Goal: Task Accomplishment & Management: Manage account settings

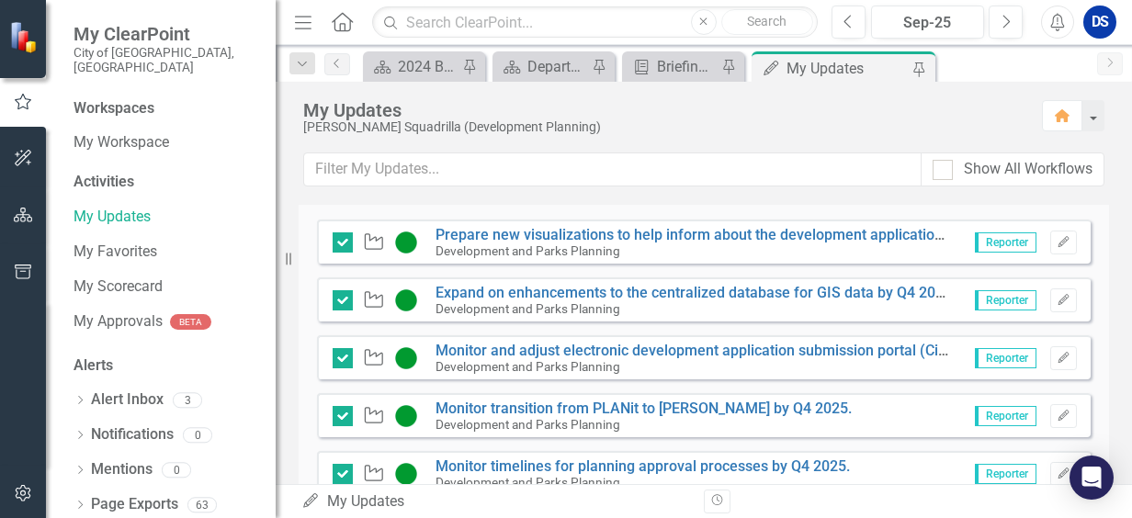
scroll to position [459, 0]
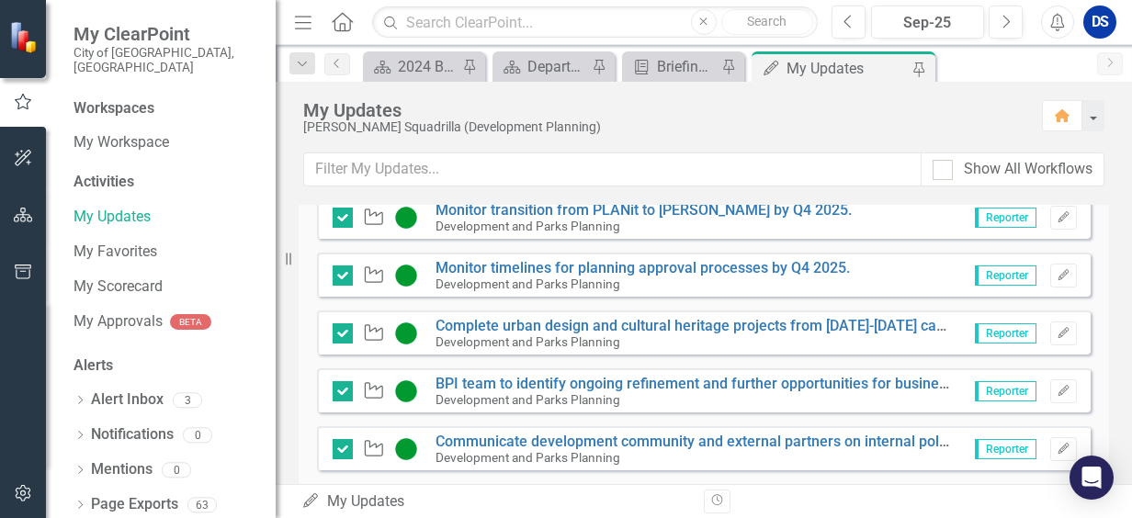
drag, startPoint x: 129, startPoint y: 189, endPoint x: 246, endPoint y: 176, distance: 118.3
click at [129, 202] on div "My Updates" at bounding box center [165, 217] width 184 height 30
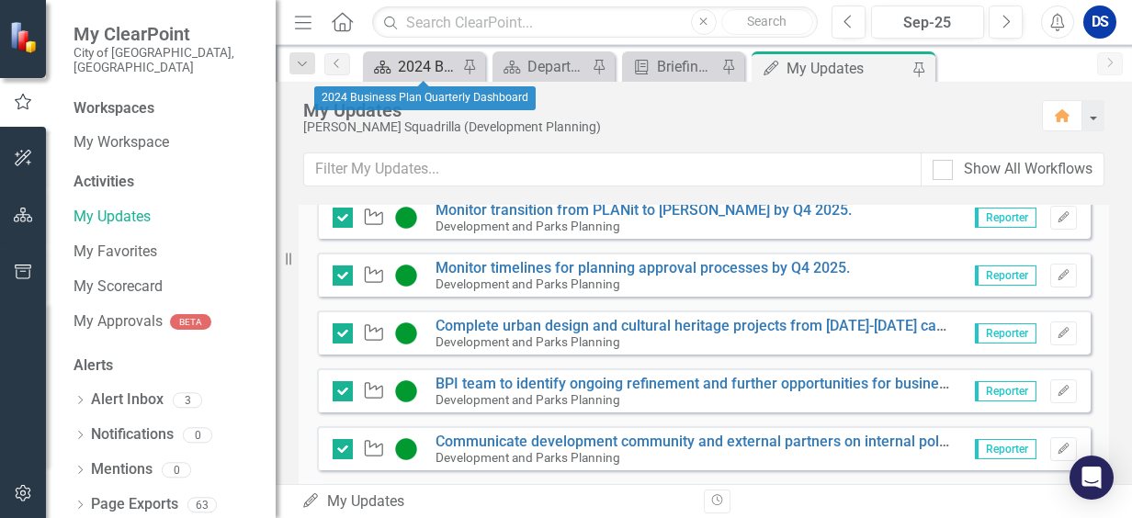
click at [417, 67] on div "2024 Business Plan Quarterly Dashboard" at bounding box center [428, 66] width 60 height 23
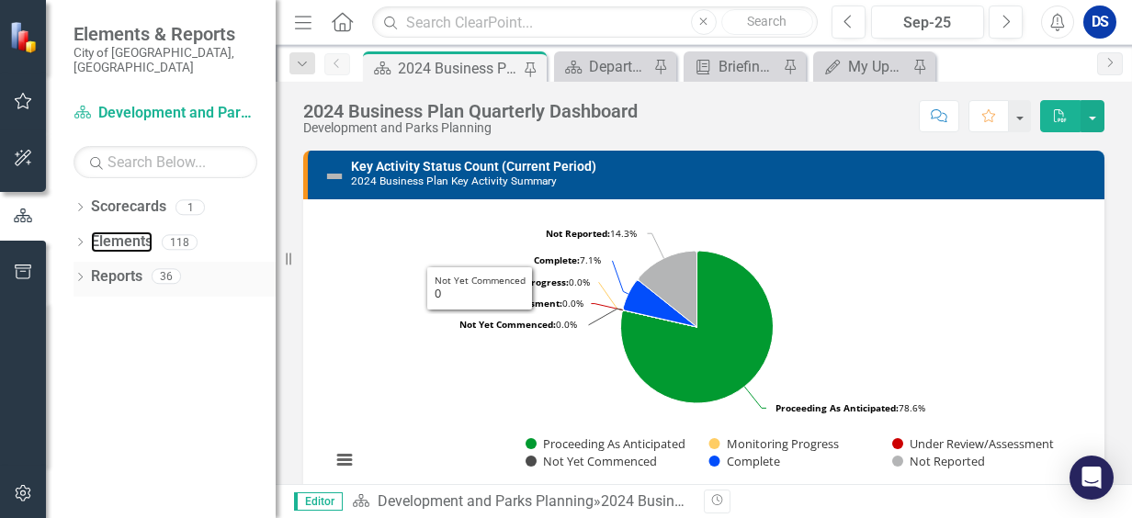
scroll to position [496, 0]
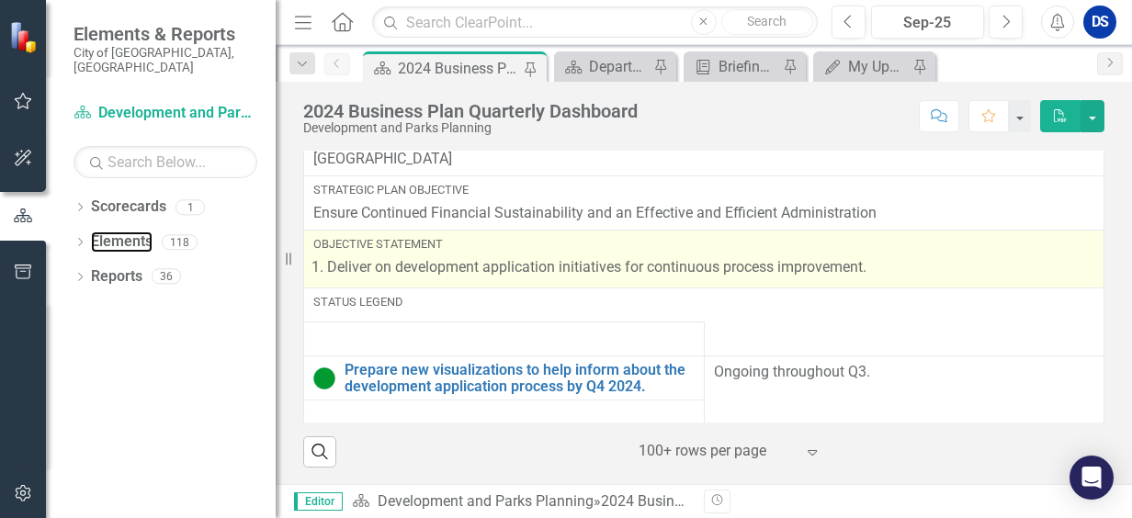
click at [122, 231] on link "Elements" at bounding box center [122, 241] width 62 height 21
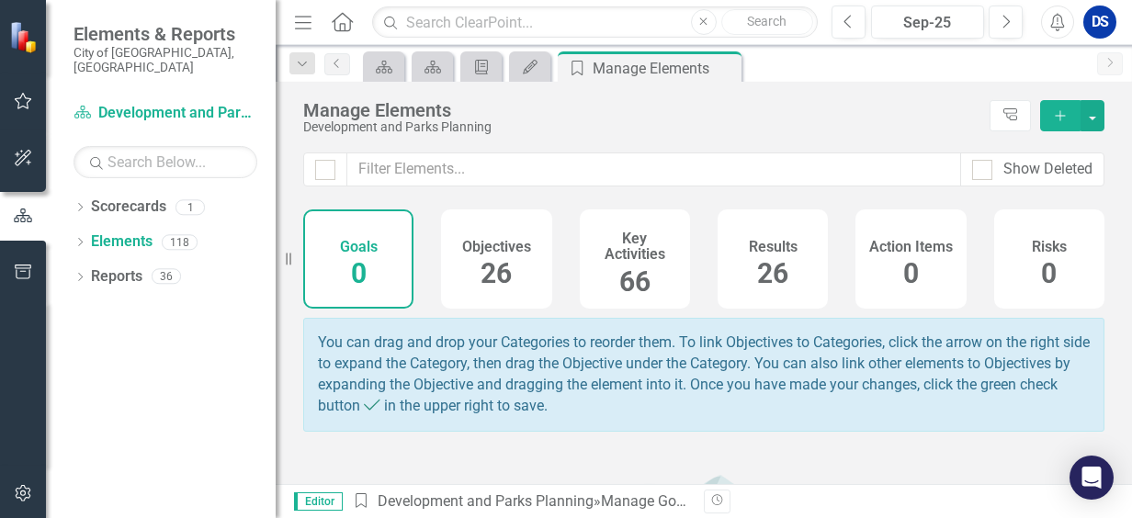
click at [509, 267] on span "26" at bounding box center [495, 273] width 31 height 32
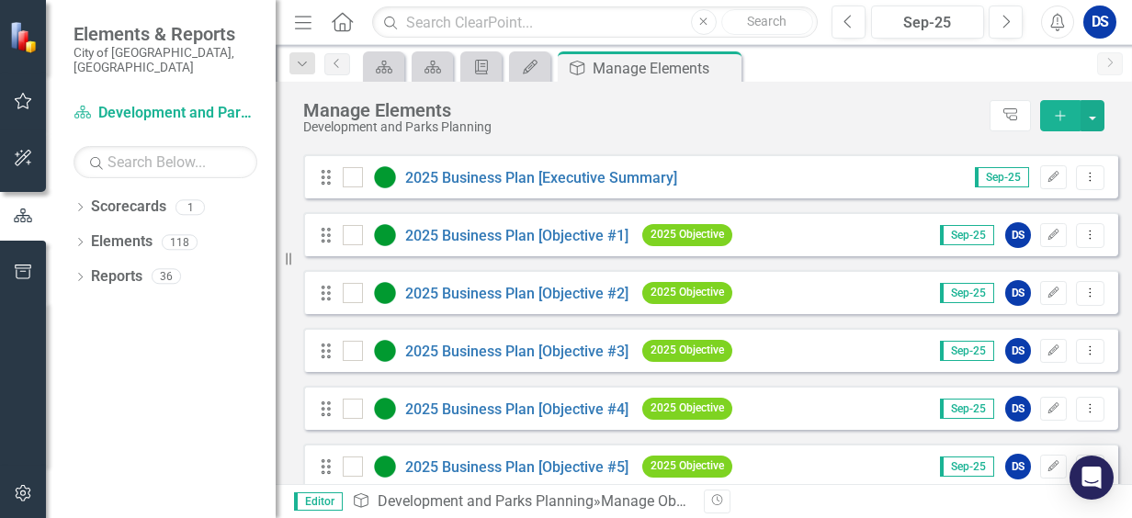
scroll to position [184, 0]
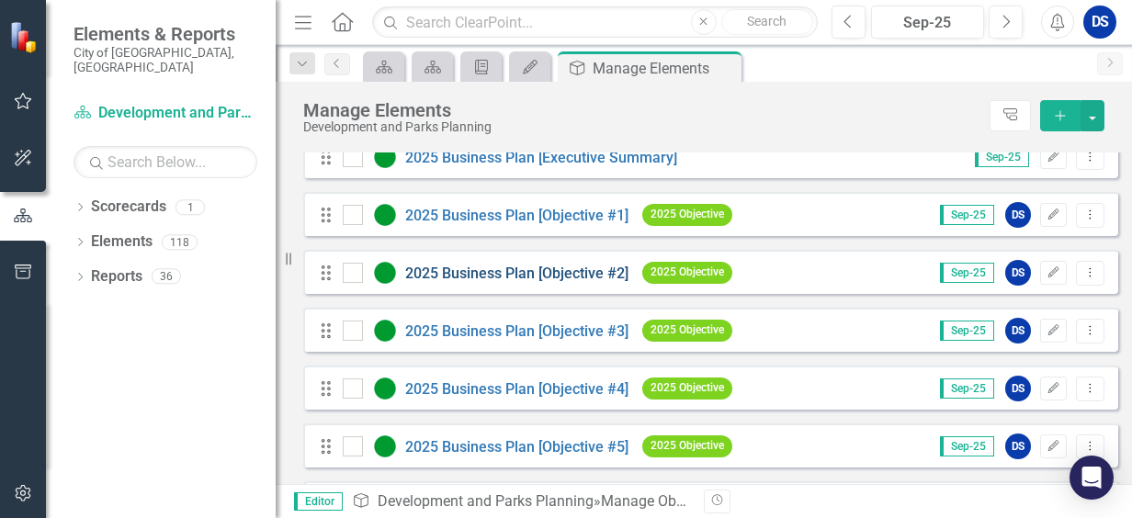
click at [531, 282] on link "2025 Business Plan [Objective #2]" at bounding box center [516, 273] width 223 height 17
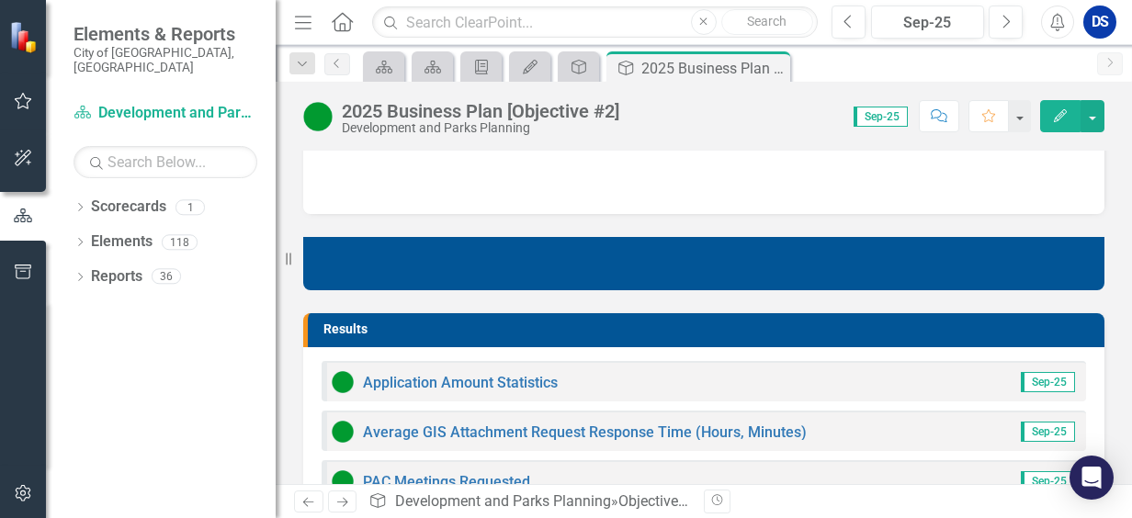
scroll to position [1102, 0]
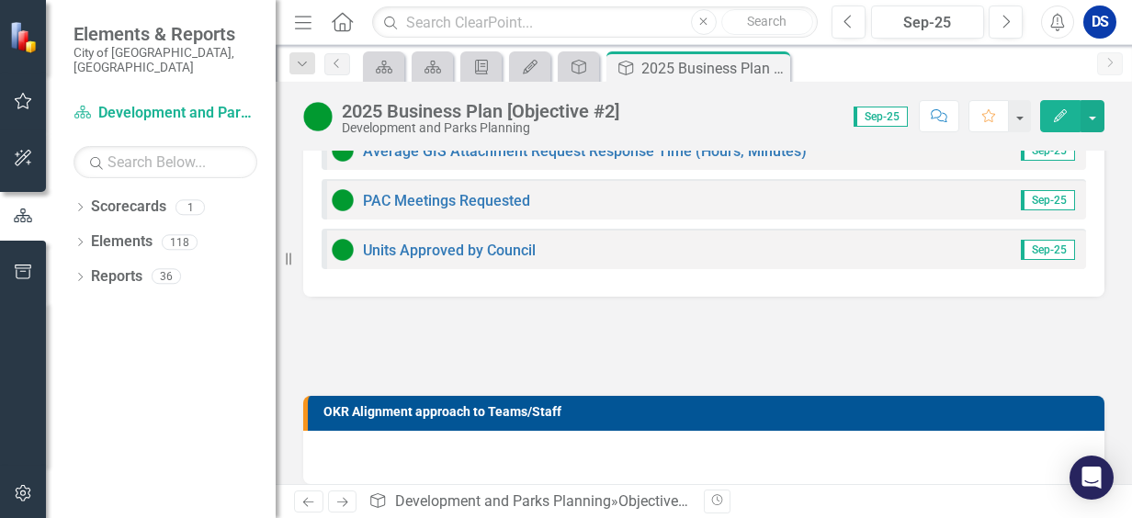
click at [482, 162] on div "Average GIS Attachment Request Response Time (Hours, Minutes) Sep-25" at bounding box center [703, 150] width 764 height 40
click at [485, 158] on div "Average GIS Attachment Request Response Time (Hours, Minutes)" at bounding box center [569, 151] width 475 height 22
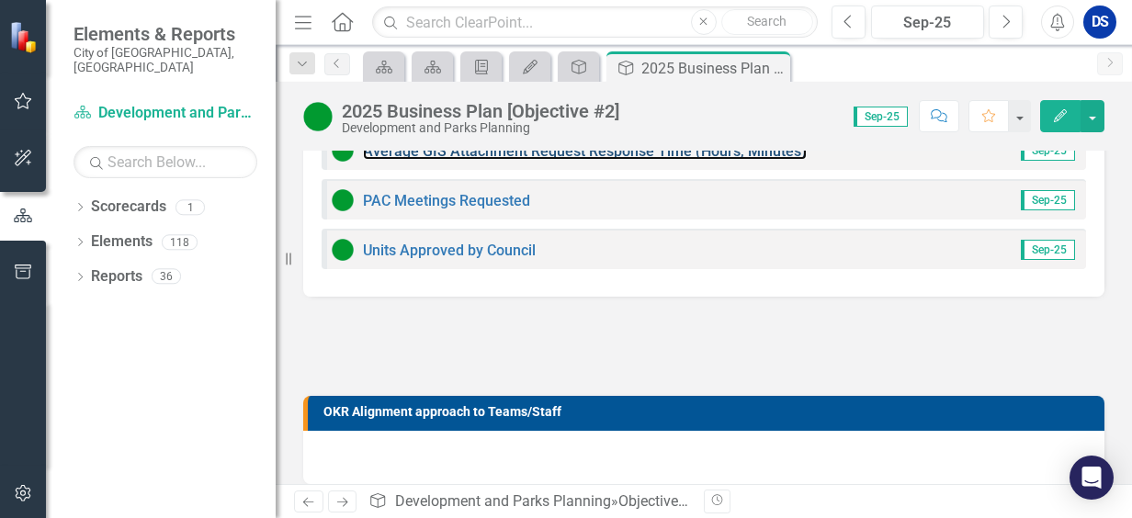
scroll to position [1010, 0]
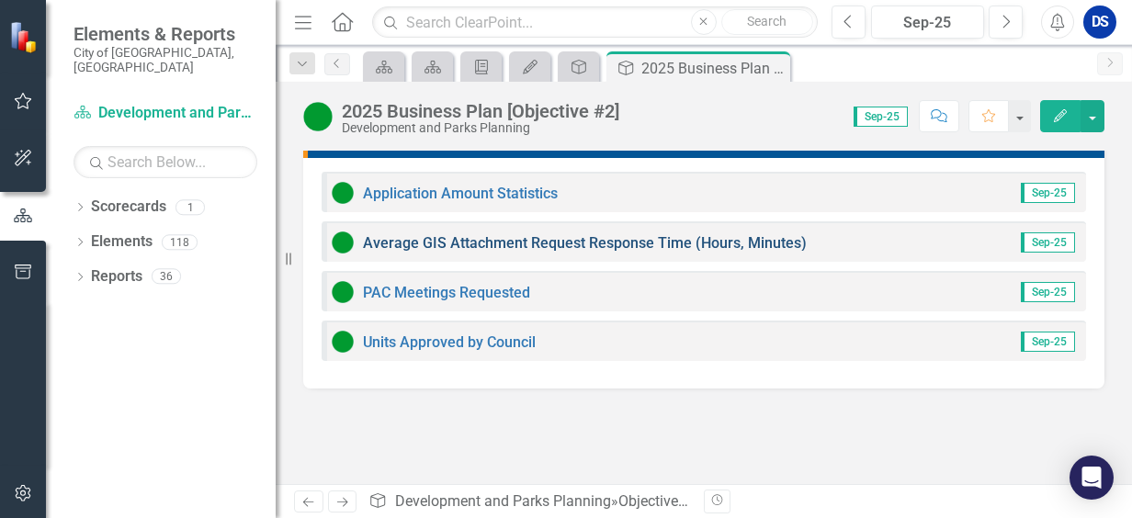
click at [518, 242] on link "Average GIS Attachment Request Response Time (Hours, Minutes)" at bounding box center [585, 242] width 444 height 17
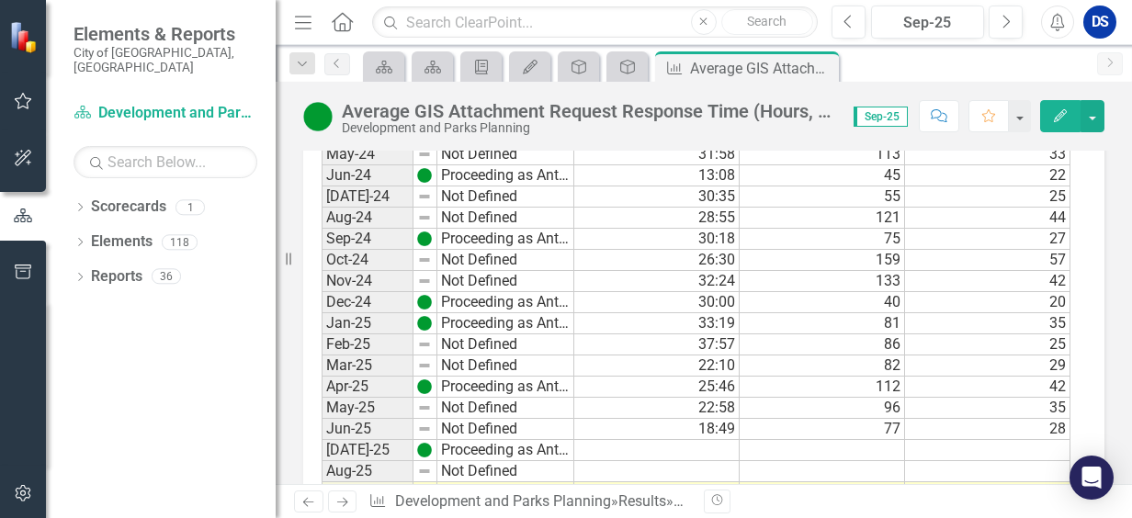
scroll to position [1997, 0]
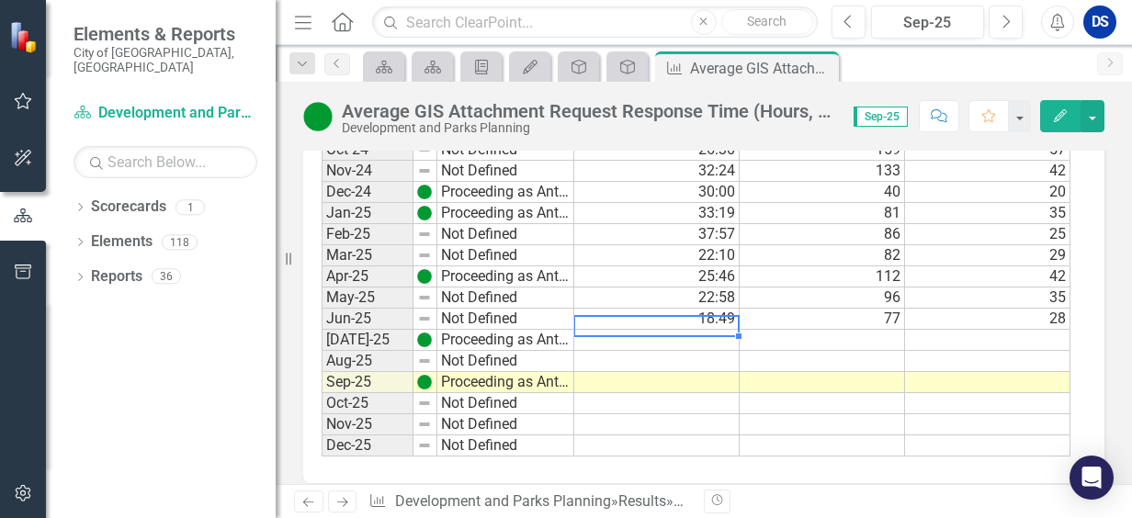
click at [702, 330] on td at bounding box center [656, 340] width 165 height 21
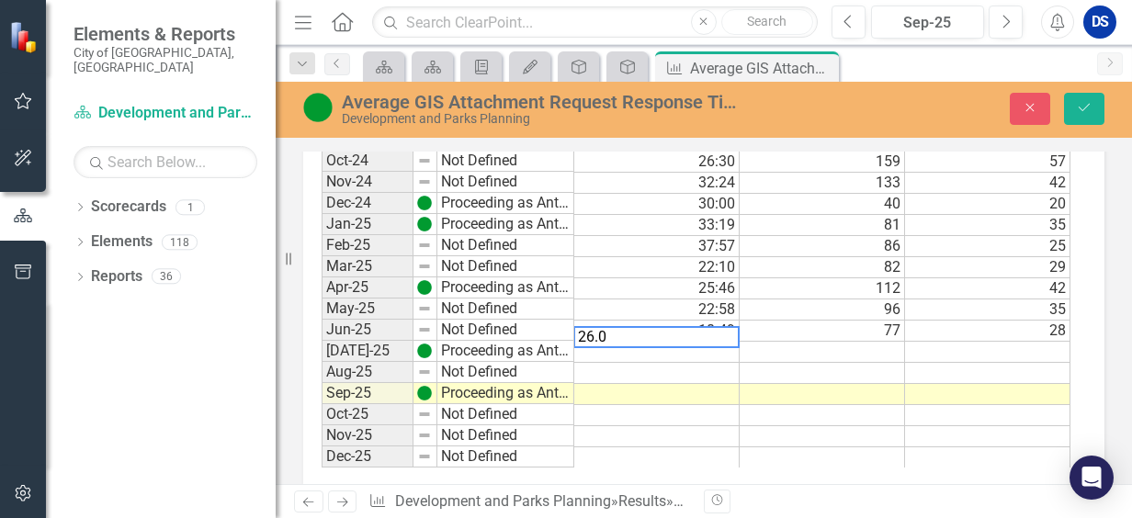
type textarea "26.03"
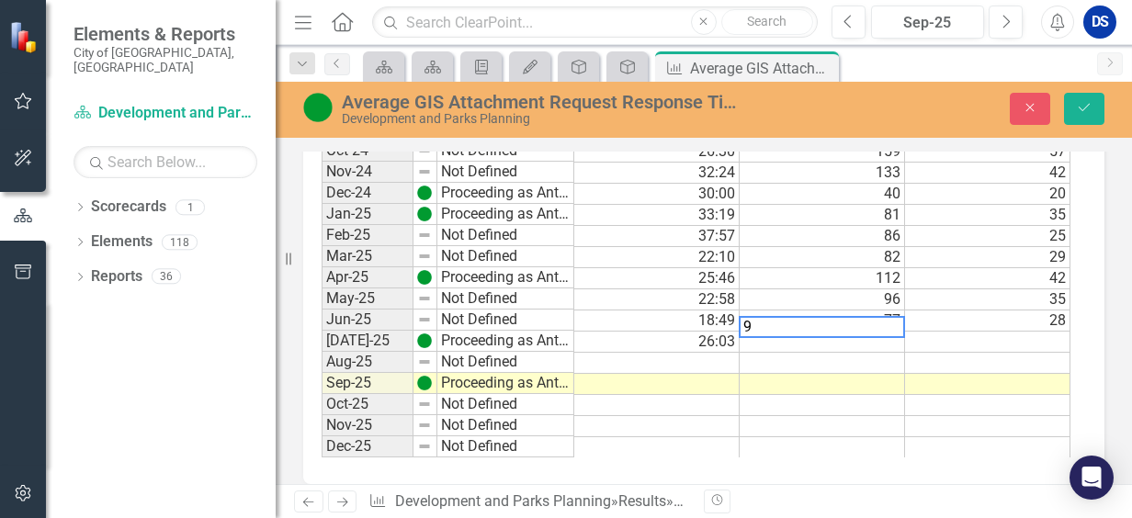
type textarea "93"
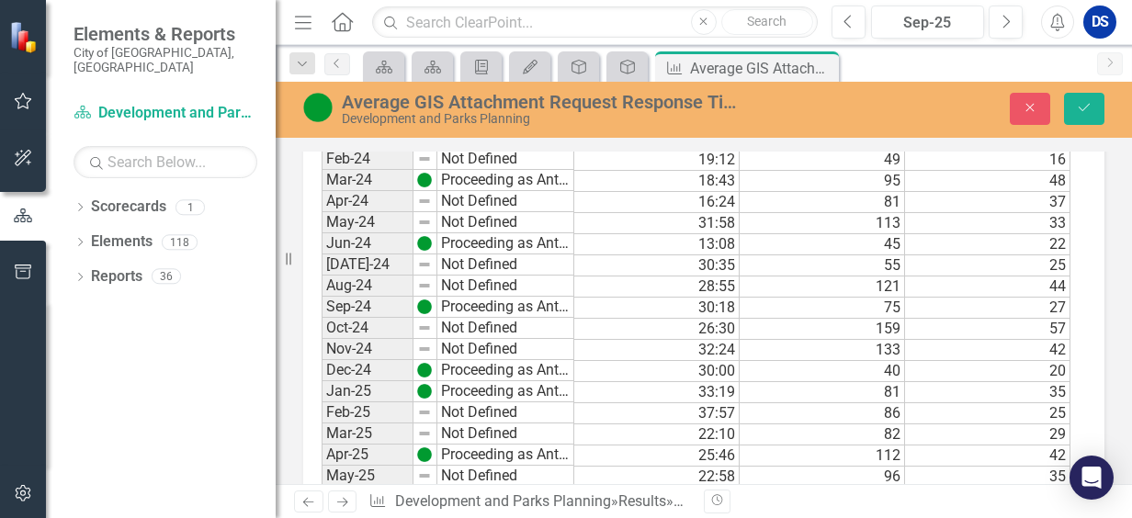
scroll to position [1915, 0]
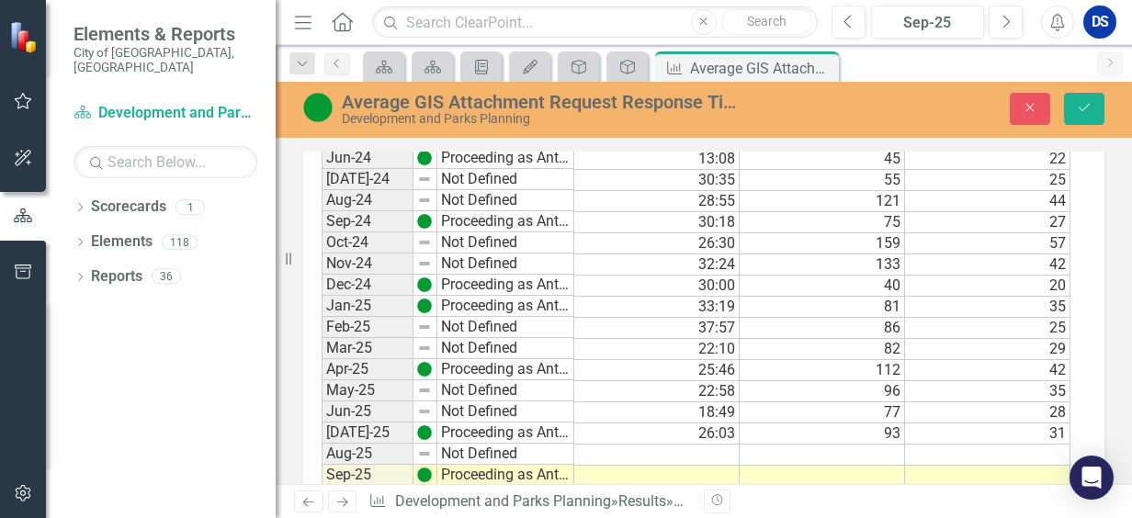
click at [712, 445] on td at bounding box center [656, 455] width 165 height 21
type textarea "26.3"
type textarea "87"
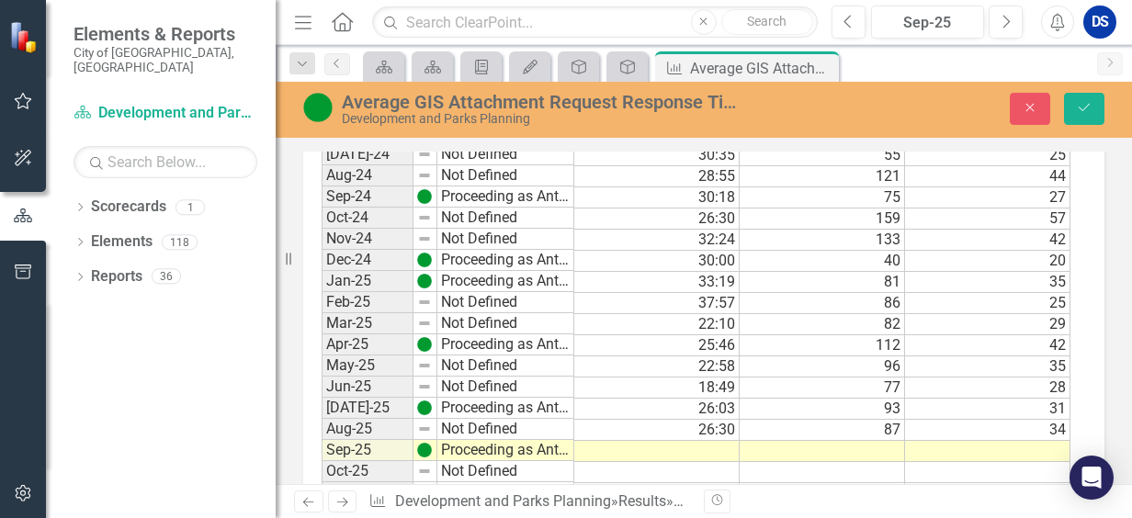
scroll to position [2007, 0]
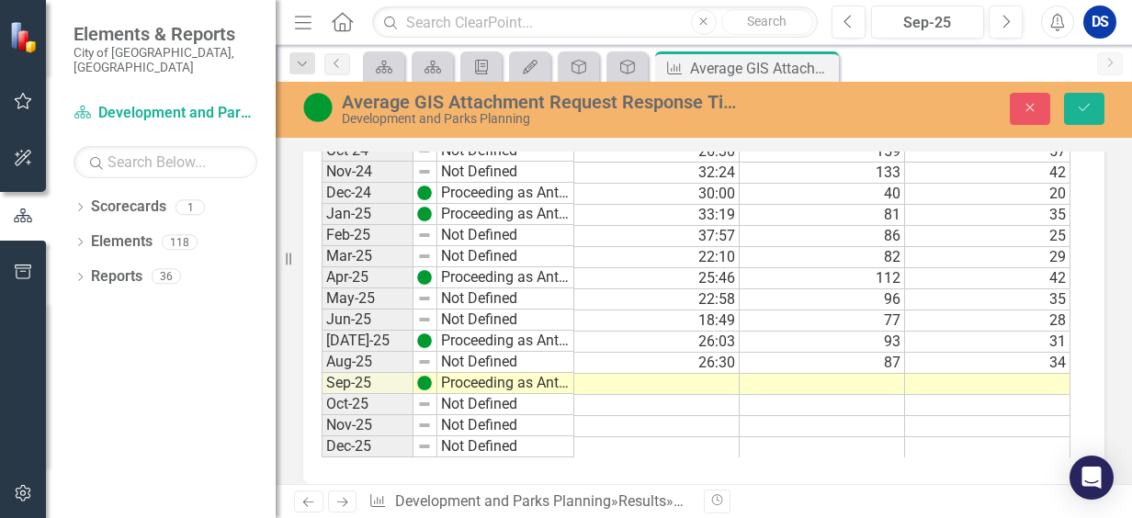
click at [694, 374] on td at bounding box center [656, 384] width 165 height 21
type textarea "27.10"
type textarea "57"
type textarea "17"
click at [1084, 111] on icon "Save" at bounding box center [1084, 107] width 17 height 13
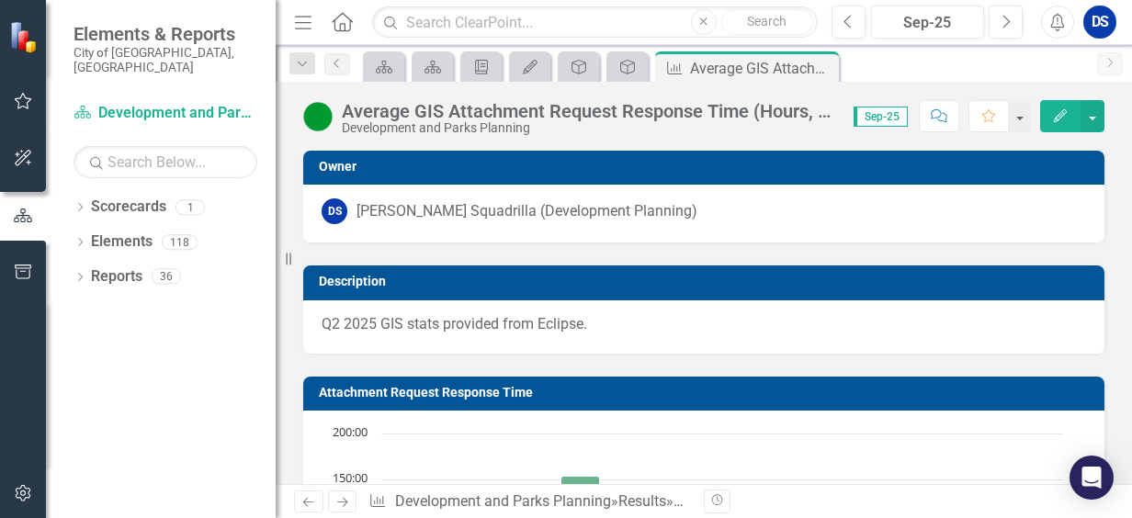
click at [621, 323] on p "Q2 2025 GIS stats provided from Eclipse." at bounding box center [703, 324] width 764 height 21
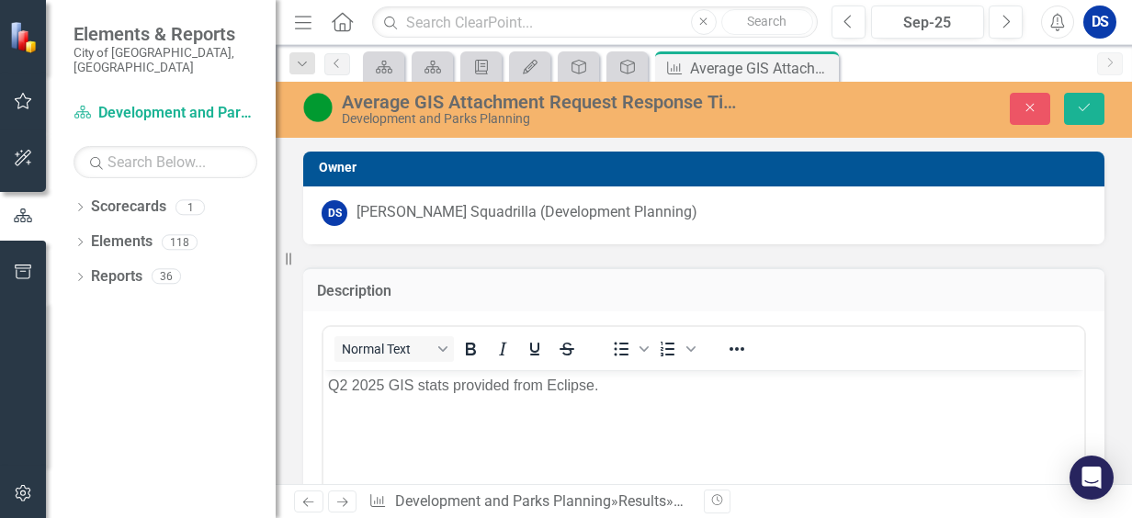
scroll to position [0, 0]
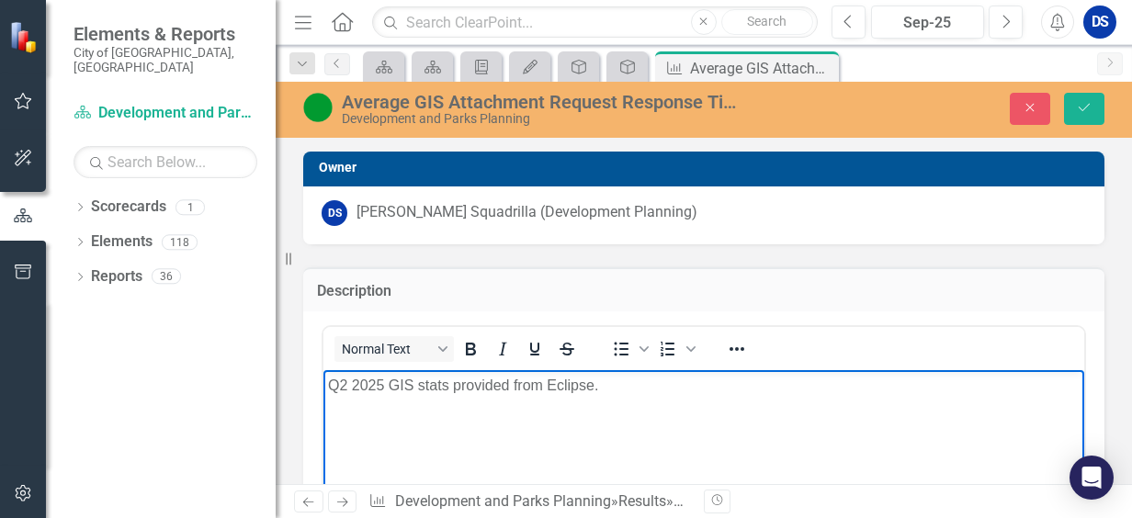
click at [343, 384] on p "Q2 2025 GIS stats provided from Eclipse." at bounding box center [703, 386] width 751 height 22
click at [1095, 112] on button "Save" at bounding box center [1084, 109] width 40 height 32
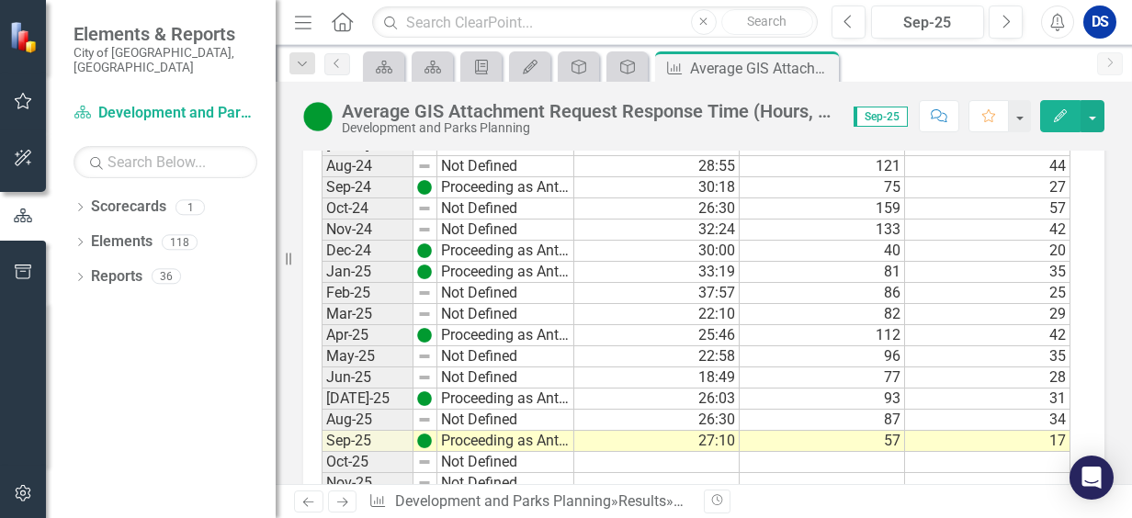
scroll to position [1997, 0]
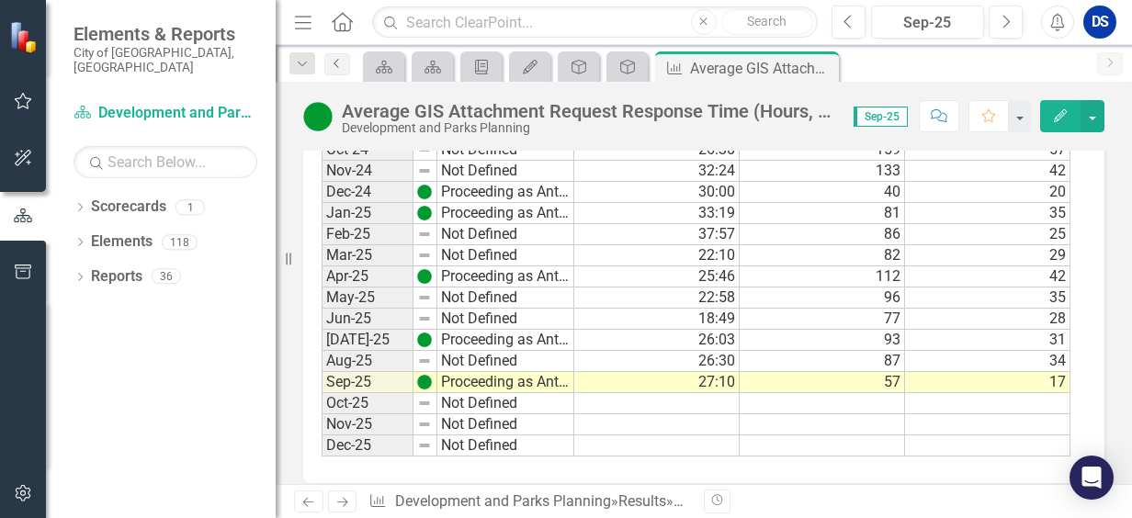
click at [348, 68] on link "Previous" at bounding box center [337, 64] width 26 height 22
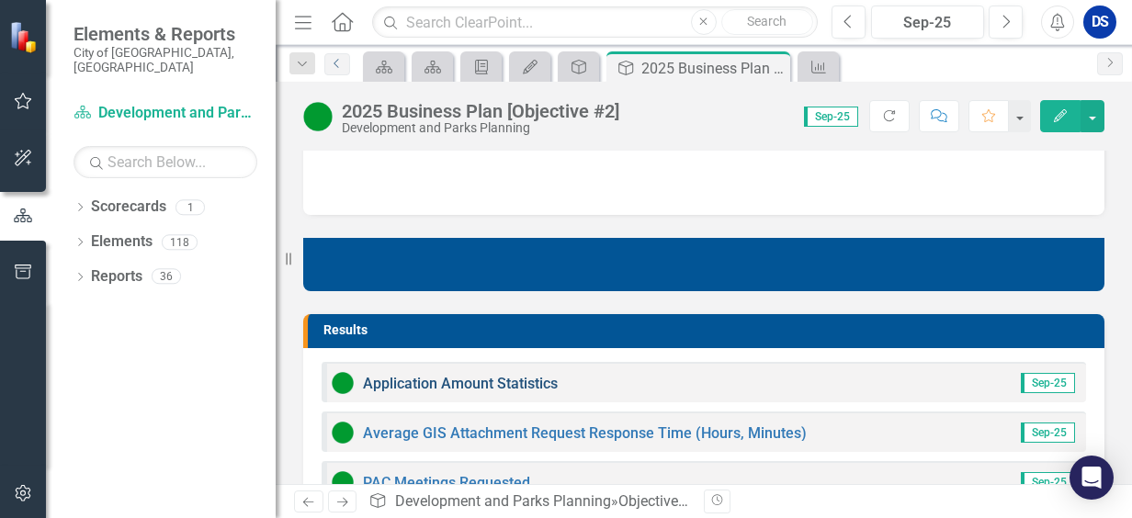
scroll to position [919, 0]
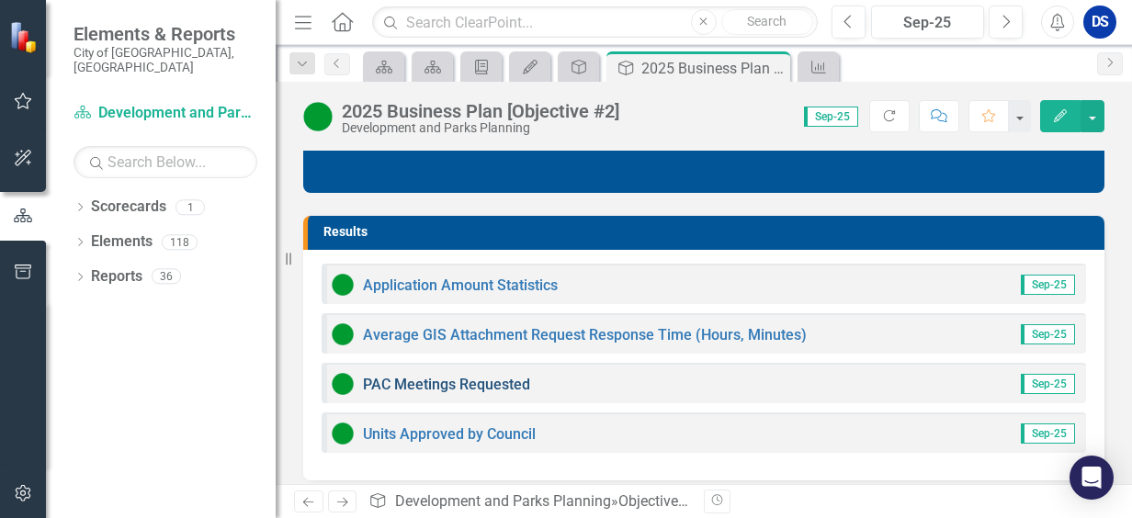
click at [500, 378] on link "PAC Meetings Requested" at bounding box center [446, 384] width 167 height 17
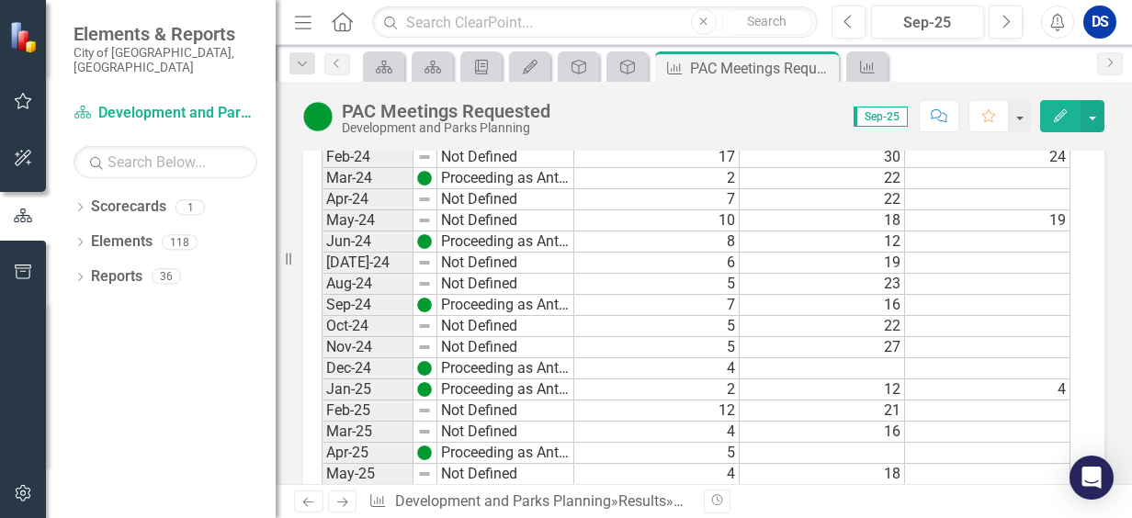
scroll to position [2013, 0]
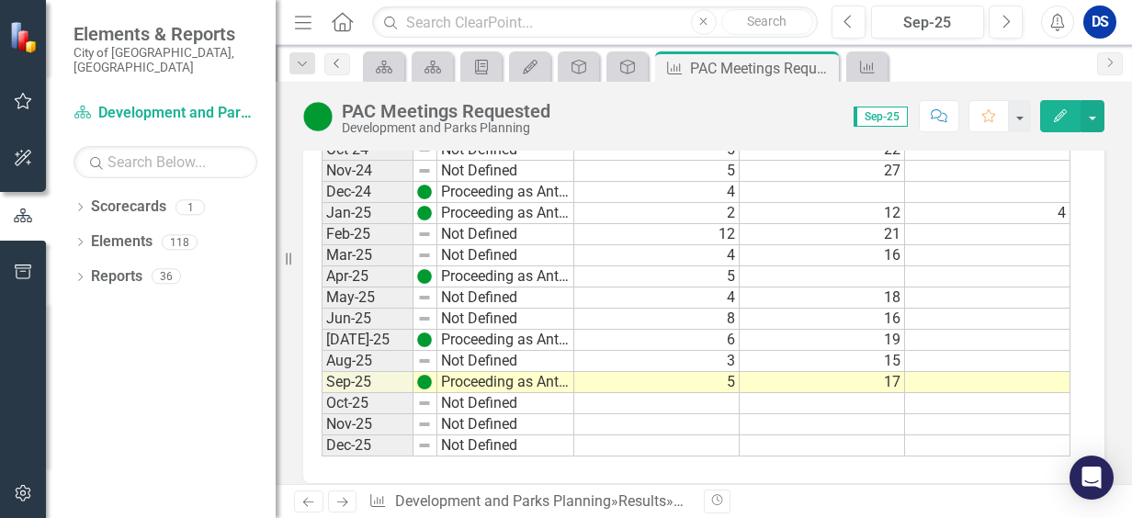
click at [340, 62] on icon "Previous" at bounding box center [337, 63] width 15 height 11
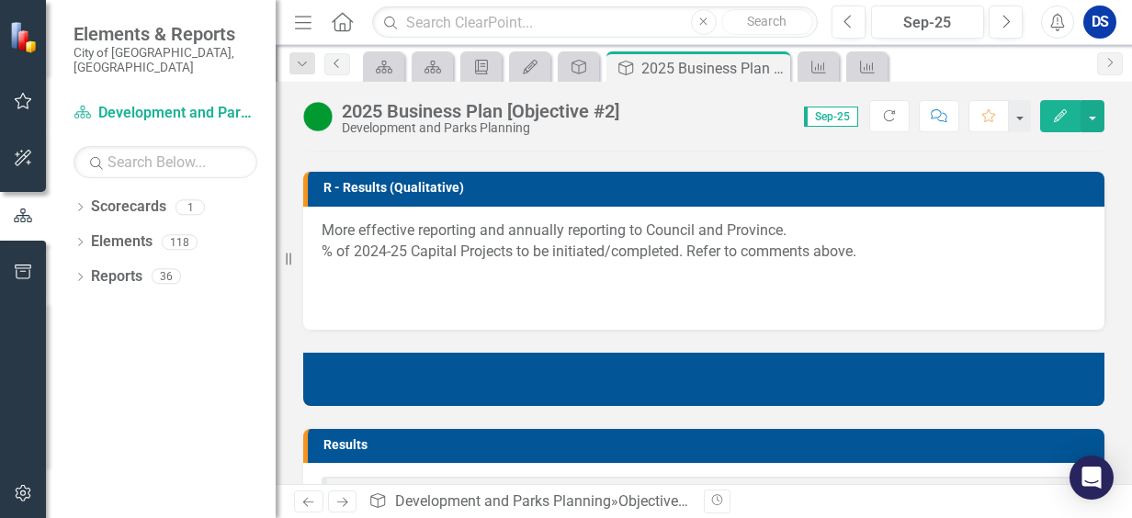
scroll to position [919, 0]
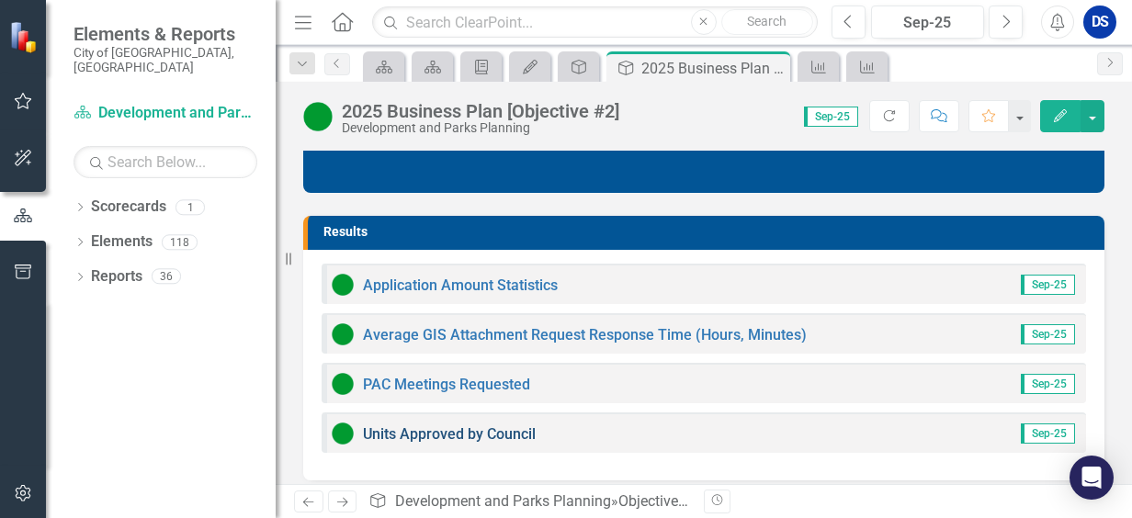
click at [459, 428] on link "Units Approved by Council" at bounding box center [449, 433] width 173 height 17
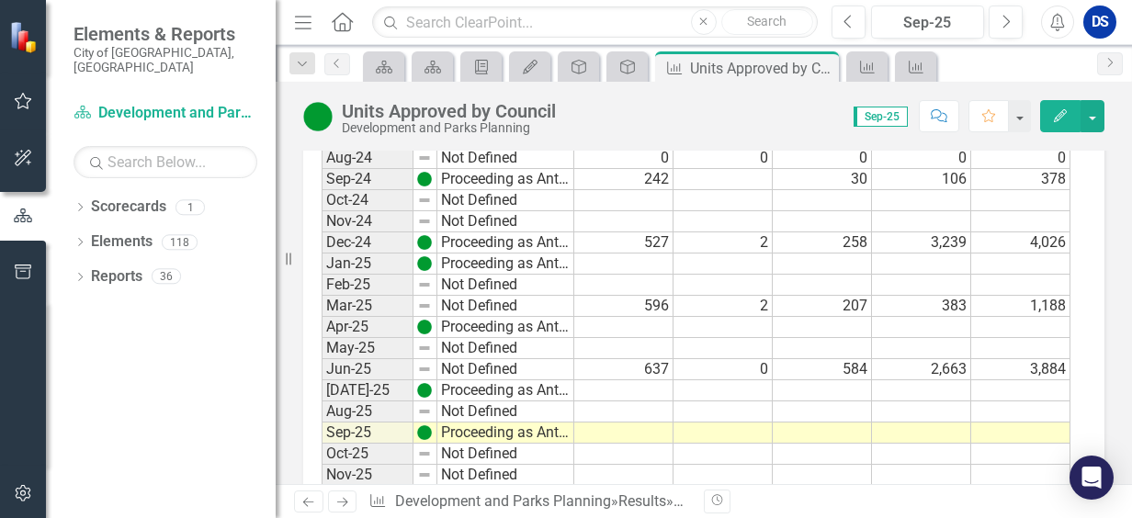
scroll to position [1982, 0]
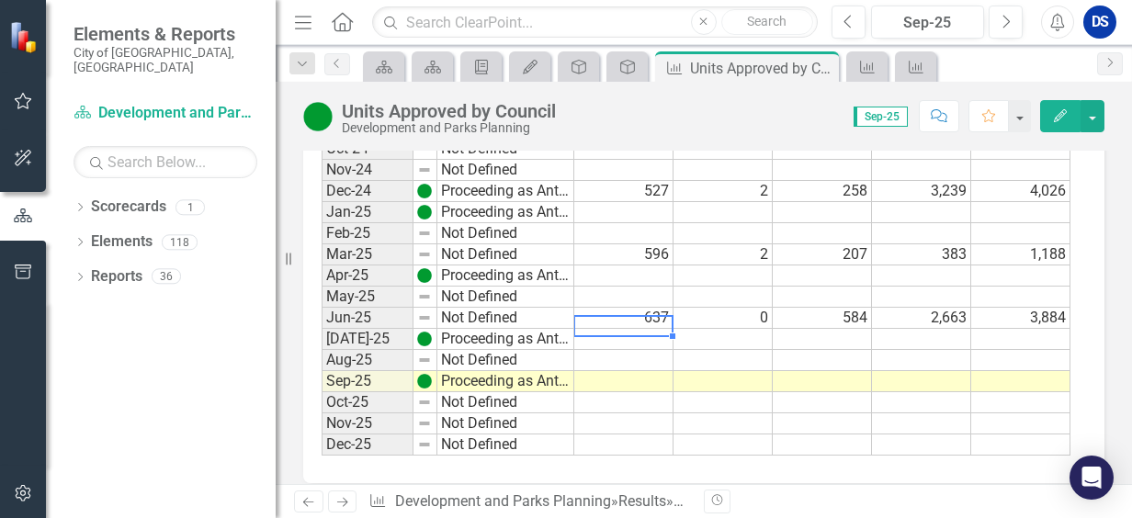
drag, startPoint x: 641, startPoint y: 308, endPoint x: 643, endPoint y: 320, distance: 12.1
click at [642, 329] on td at bounding box center [623, 339] width 99 height 21
click at [637, 350] on td at bounding box center [623, 360] width 99 height 21
click at [633, 371] on td at bounding box center [623, 381] width 99 height 21
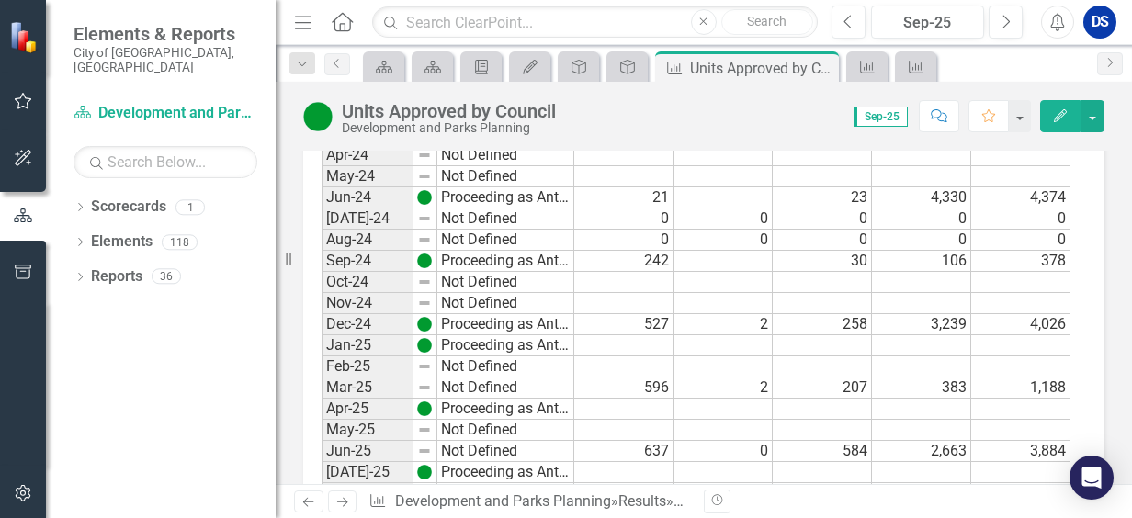
scroll to position [1890, 0]
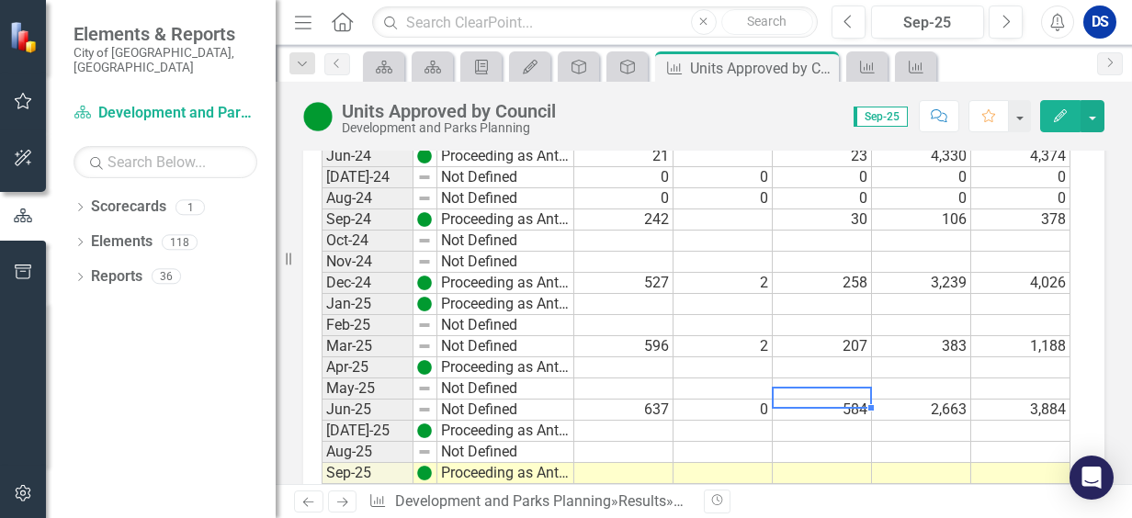
click at [832, 400] on td "584" at bounding box center [822, 410] width 99 height 21
click at [621, 463] on td at bounding box center [623, 473] width 99 height 21
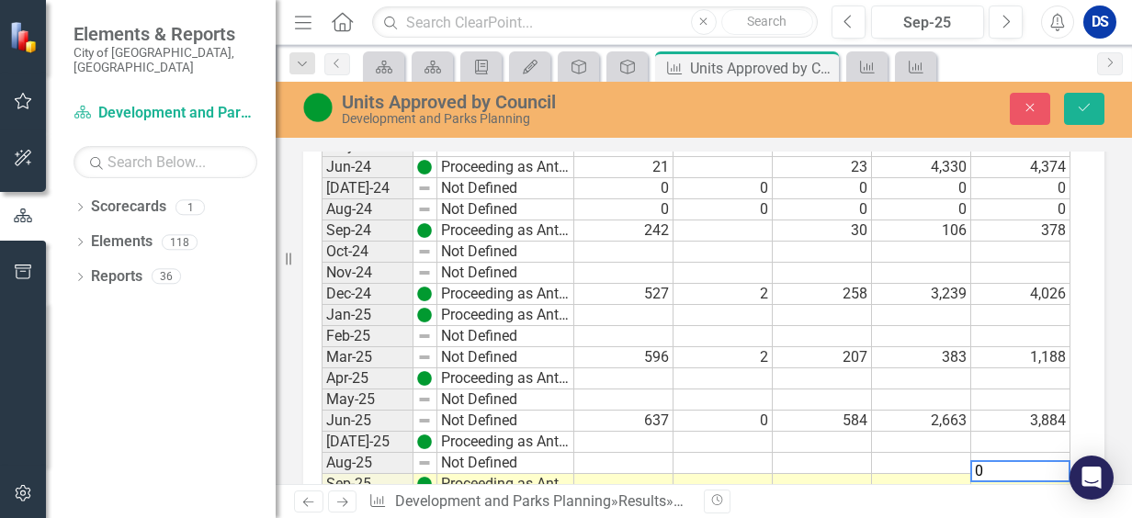
scroll to position [1901, 0]
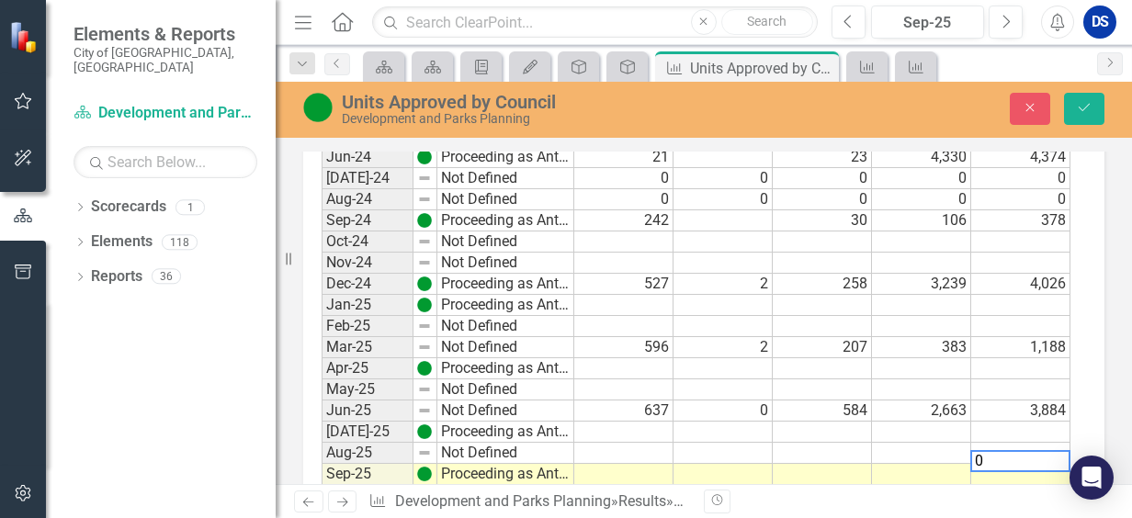
type textarea "0"
click at [649, 464] on td at bounding box center [623, 474] width 99 height 21
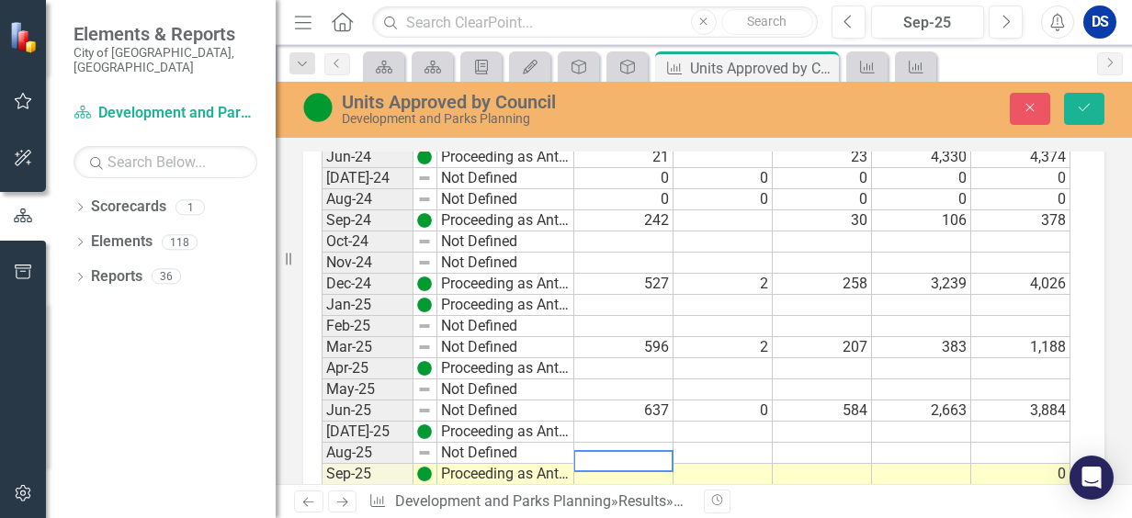
type textarea "0"
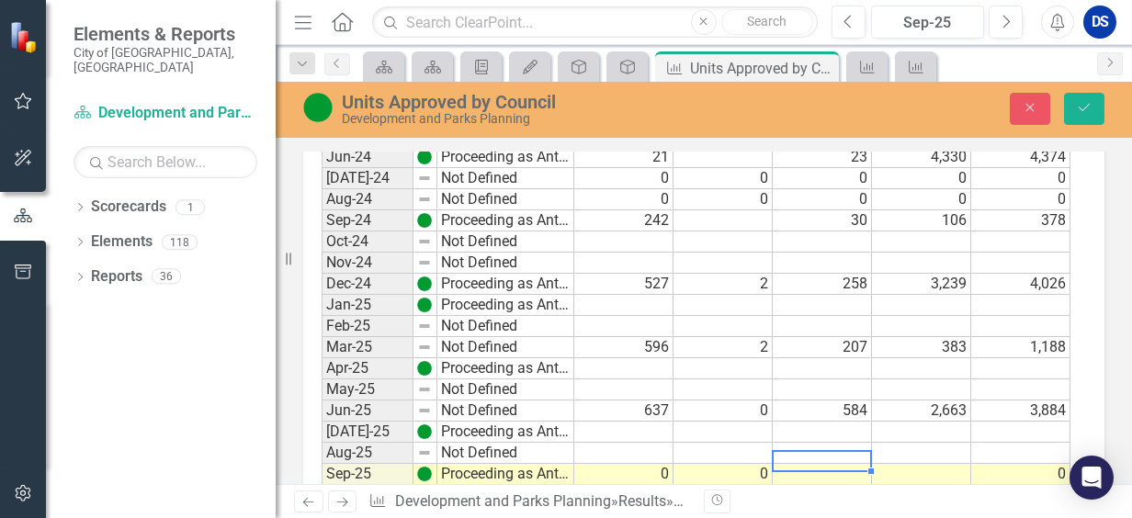
type textarea "0"
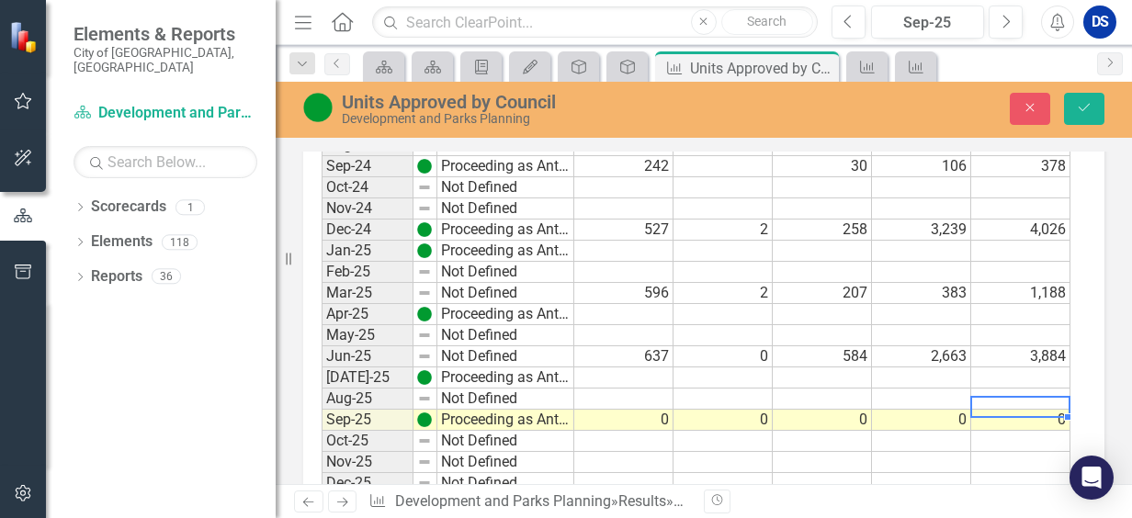
scroll to position [1993, 0]
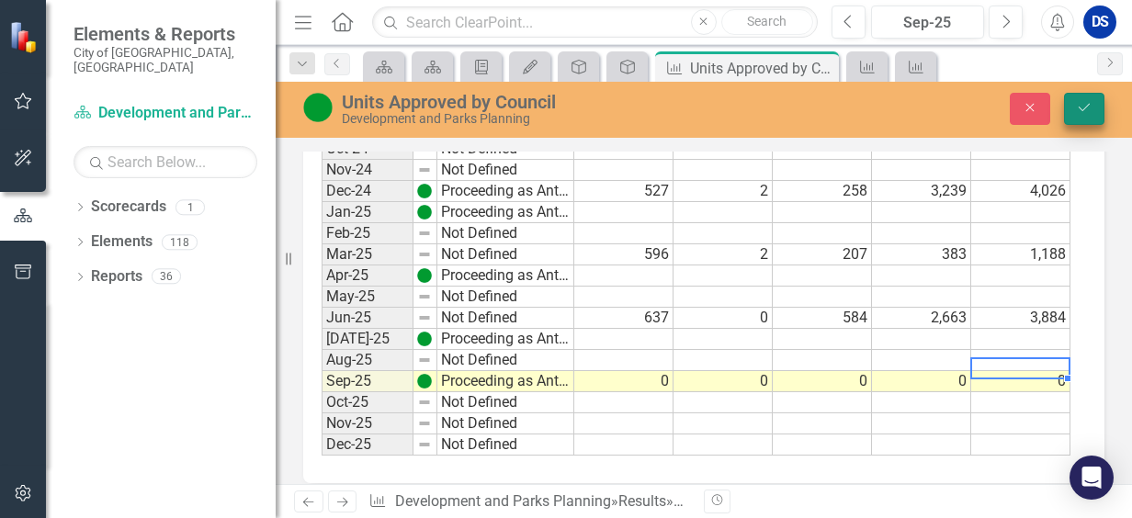
type textarea "0"
click at [1093, 115] on button "Save" at bounding box center [1084, 109] width 40 height 32
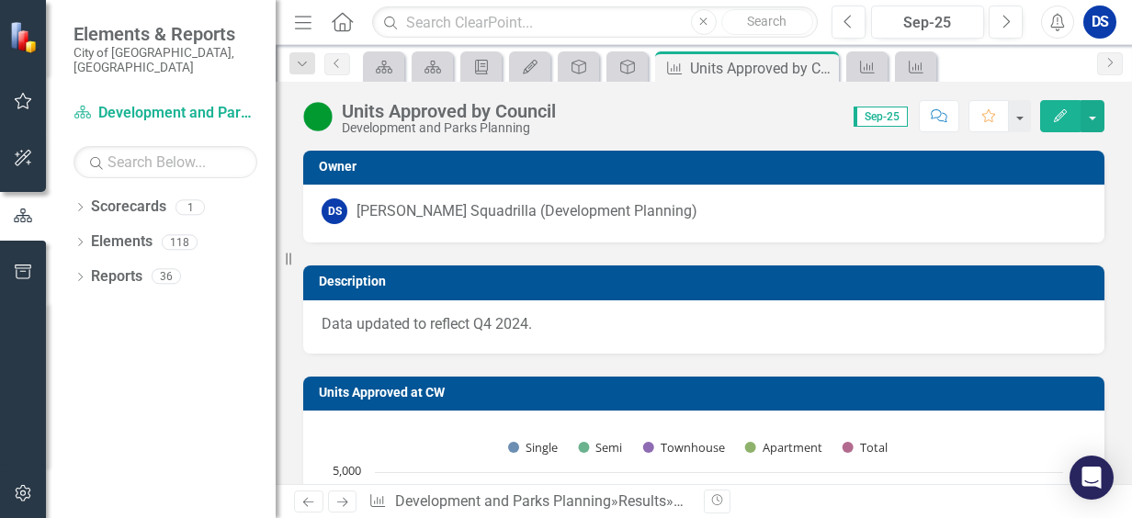
scroll to position [0, 0]
click at [536, 332] on p "Data updated to reflect Q4 2024." at bounding box center [703, 324] width 764 height 21
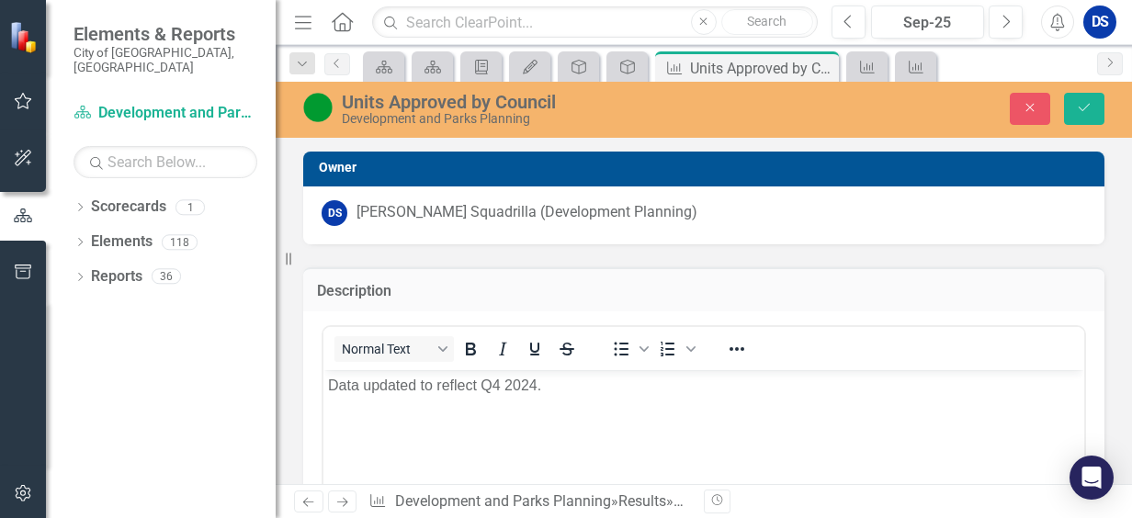
click at [493, 388] on p "Data updated to reflect Q4 2024." at bounding box center [703, 386] width 751 height 22
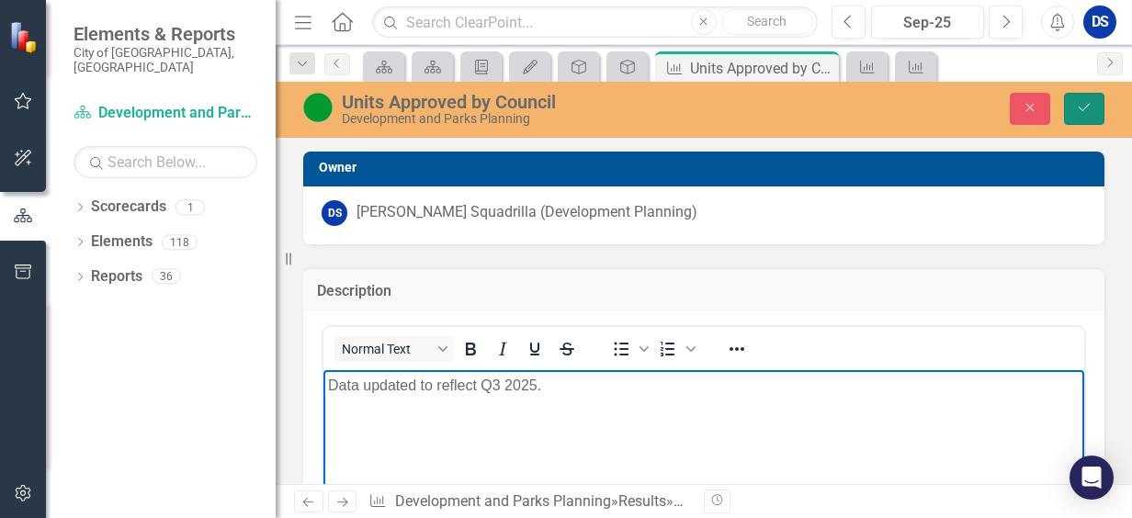
click at [1077, 107] on icon "Save" at bounding box center [1084, 107] width 17 height 13
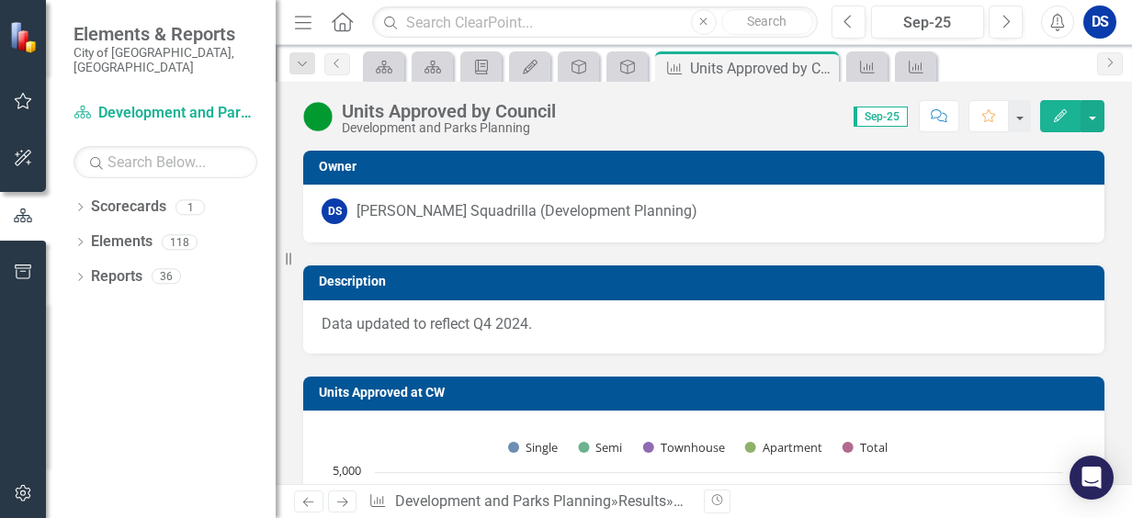
click at [547, 321] on p "Data updated to reflect Q4 2024." at bounding box center [703, 324] width 764 height 21
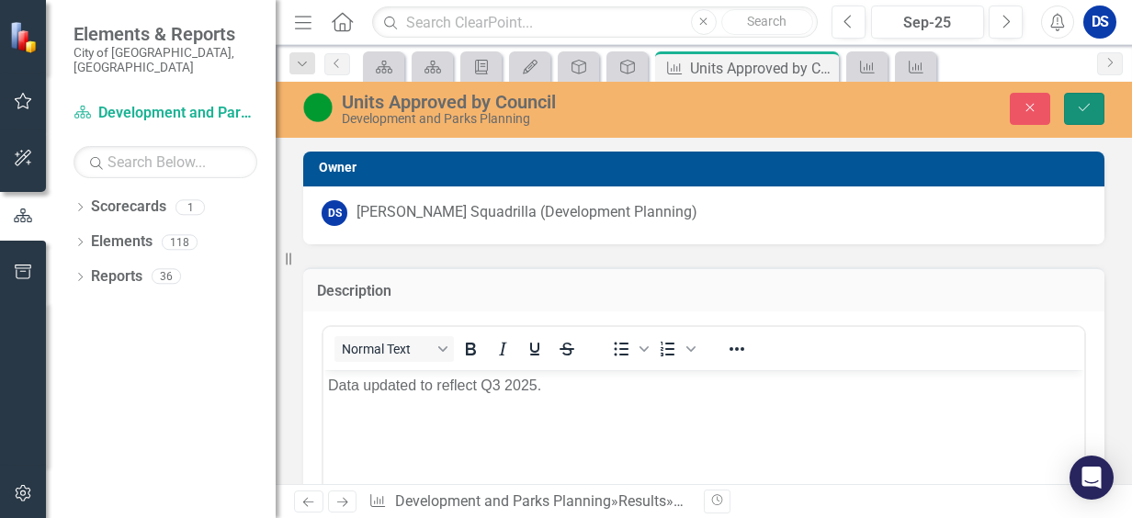
click at [1077, 109] on icon "Save" at bounding box center [1084, 107] width 17 height 13
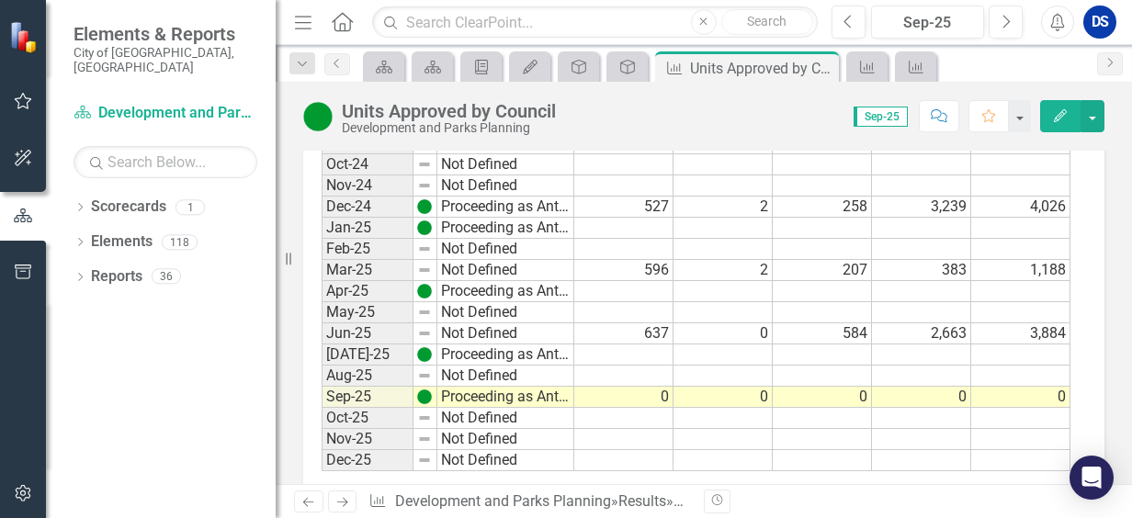
scroll to position [1982, 0]
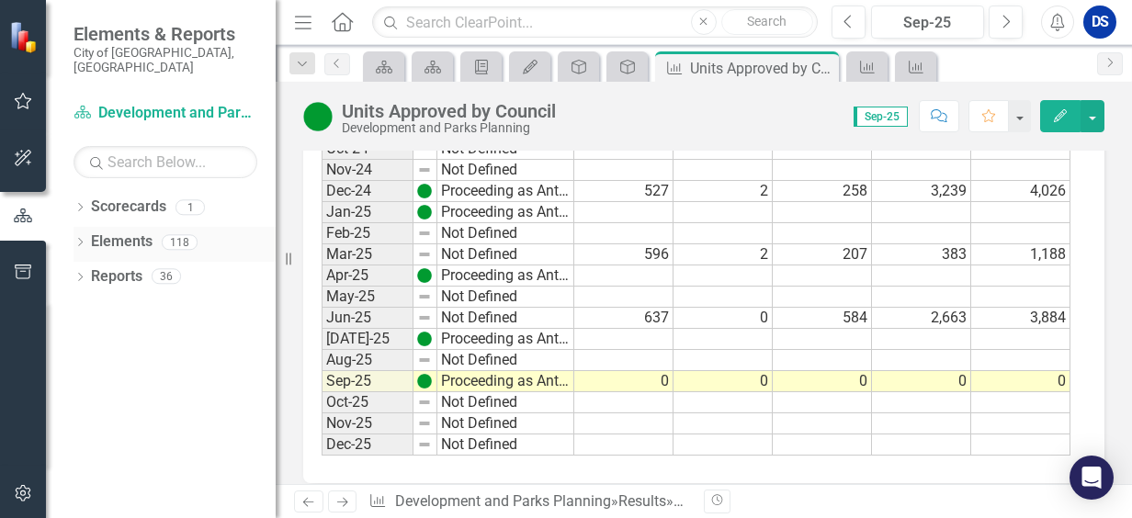
click at [127, 231] on link "Elements" at bounding box center [122, 241] width 62 height 21
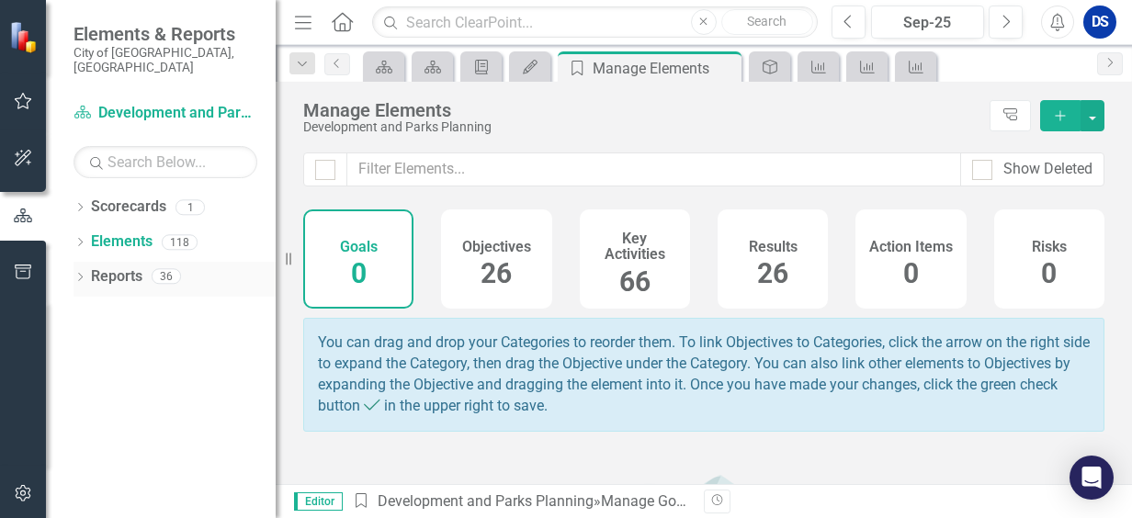
click at [124, 266] on link "Reports" at bounding box center [116, 276] width 51 height 21
click at [120, 271] on link "Reports" at bounding box center [116, 276] width 51 height 21
click at [85, 274] on icon "Dropdown" at bounding box center [79, 279] width 13 height 10
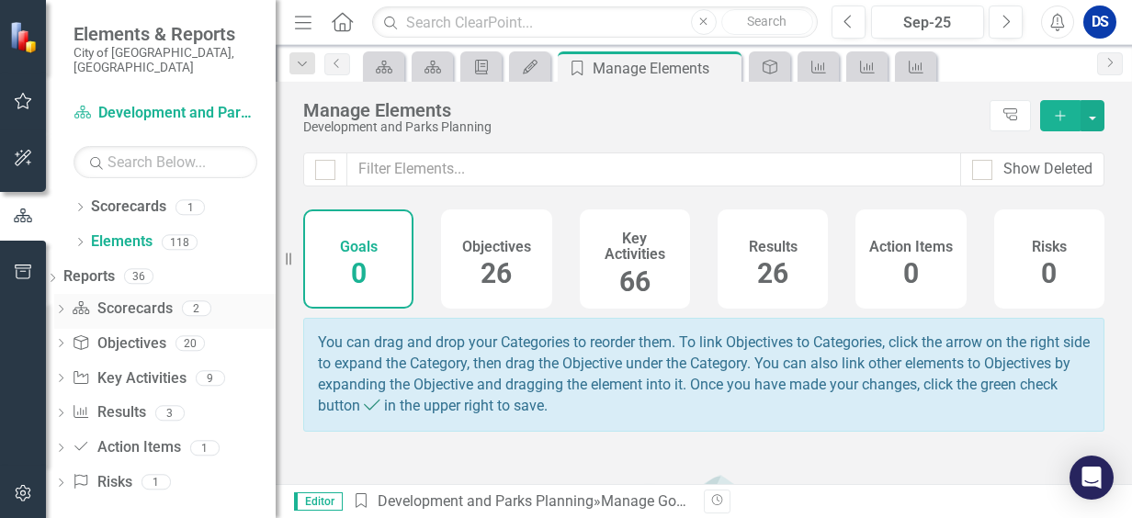
click at [172, 299] on link "Scorecard Scorecards" at bounding box center [122, 309] width 100 height 21
click at [748, 257] on div "Results 26" at bounding box center [772, 258] width 110 height 99
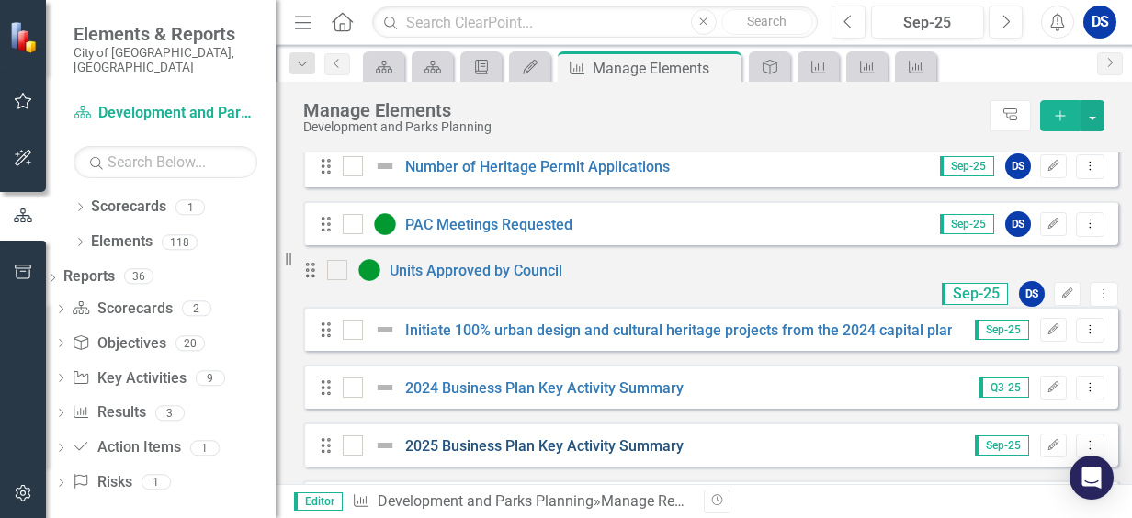
scroll to position [184, 0]
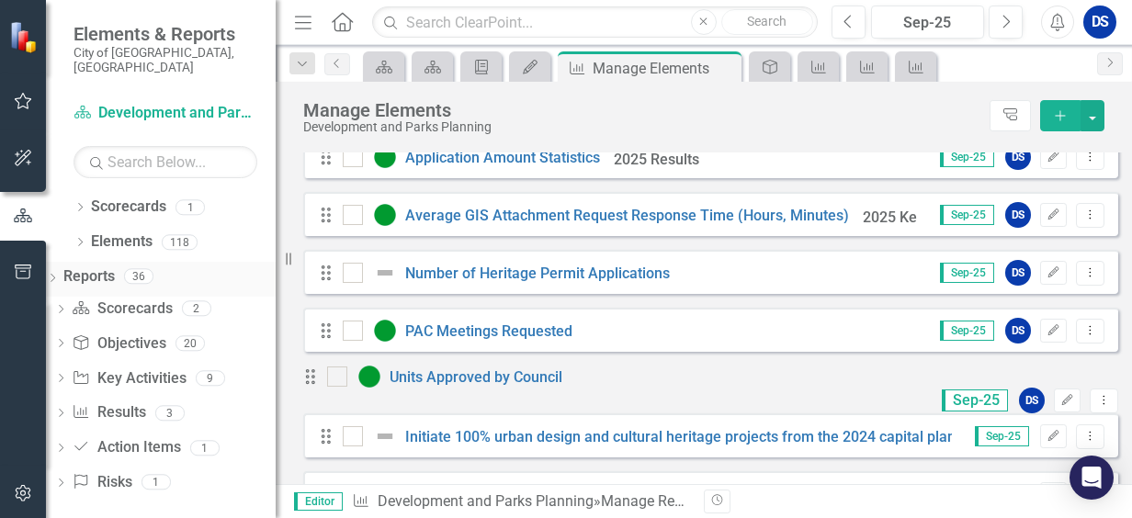
click at [106, 266] on link "Reports" at bounding box center [88, 276] width 51 height 21
click at [342, 21] on icon "Home" at bounding box center [342, 21] width 24 height 19
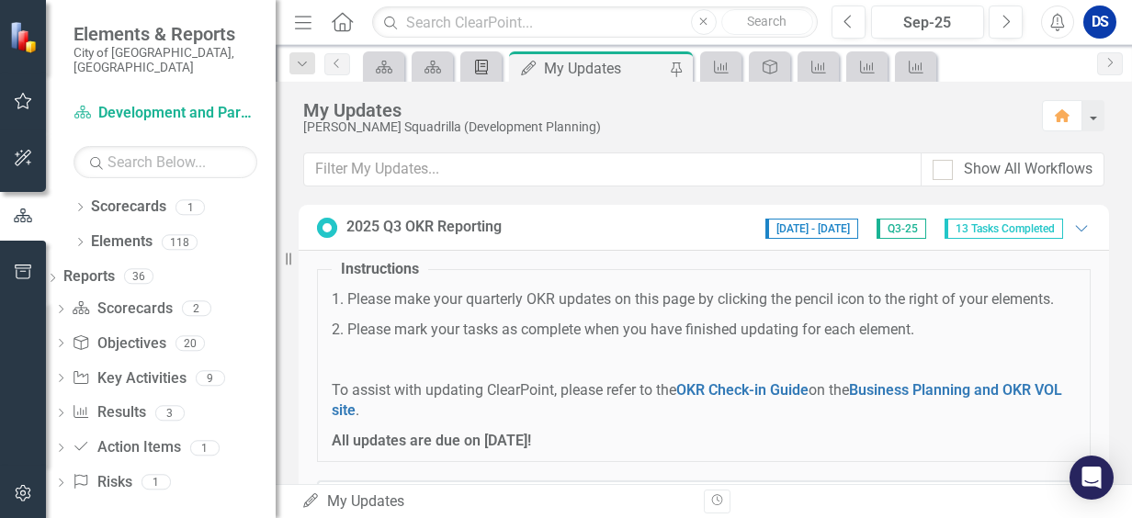
click at [483, 72] on icon "Briefing Book Template" at bounding box center [481, 67] width 18 height 15
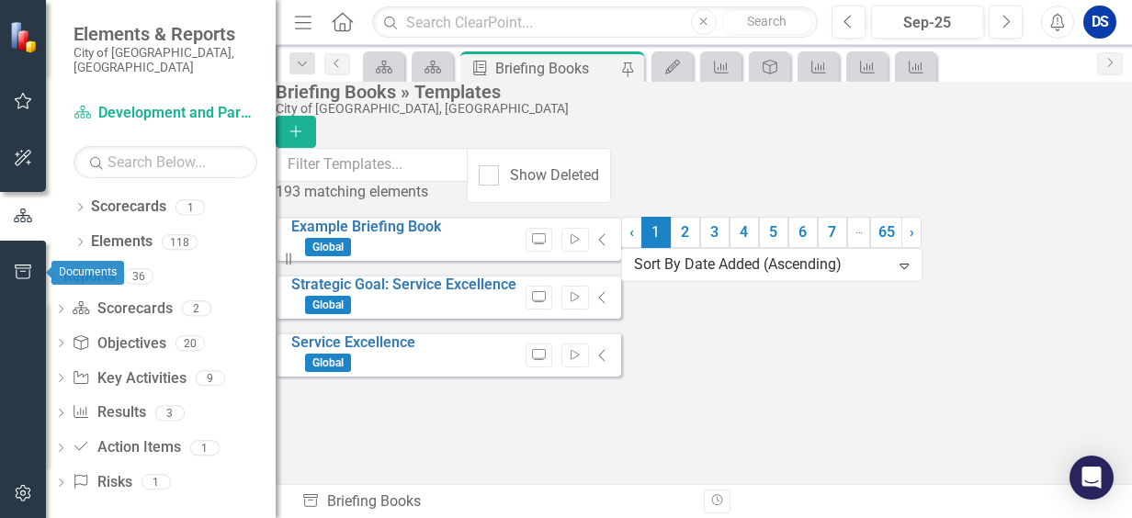
click at [16, 272] on icon "button" at bounding box center [23, 272] width 17 height 15
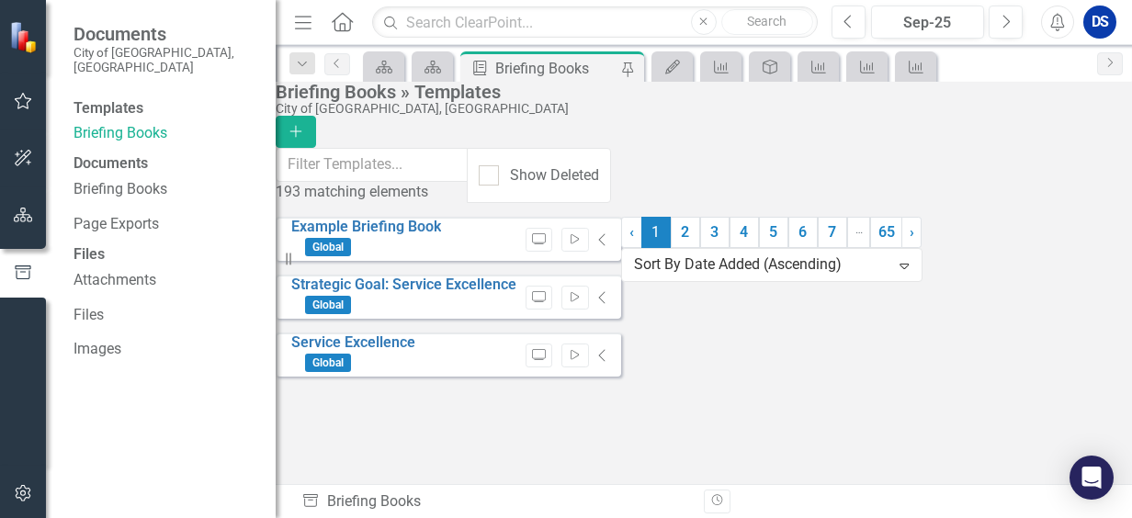
click at [129, 175] on div "Documents" at bounding box center [165, 163] width 184 height 21
click at [140, 168] on div "Documents" at bounding box center [165, 163] width 184 height 21
drag, startPoint x: 140, startPoint y: 168, endPoint x: 160, endPoint y: 203, distance: 40.3
click at [160, 200] on link "Briefing Books" at bounding box center [165, 189] width 184 height 21
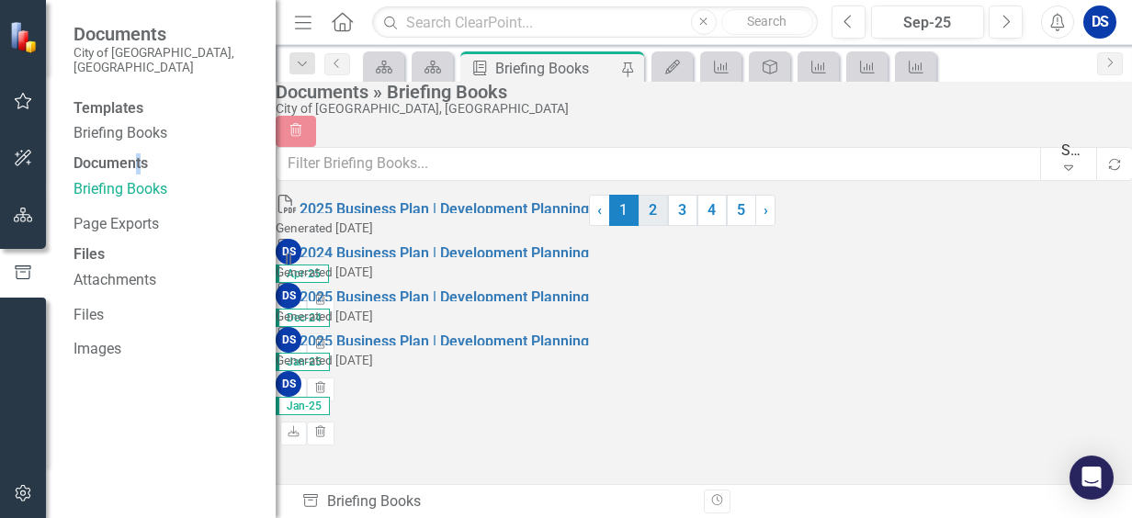
click at [668, 226] on link "2" at bounding box center [652, 210] width 29 height 31
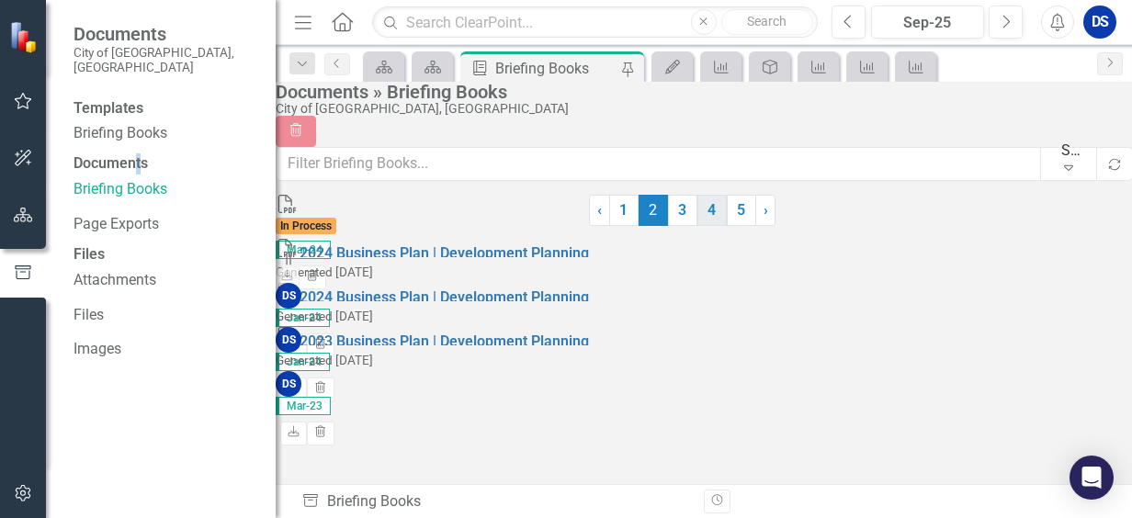
click at [727, 226] on link "4" at bounding box center [711, 210] width 29 height 31
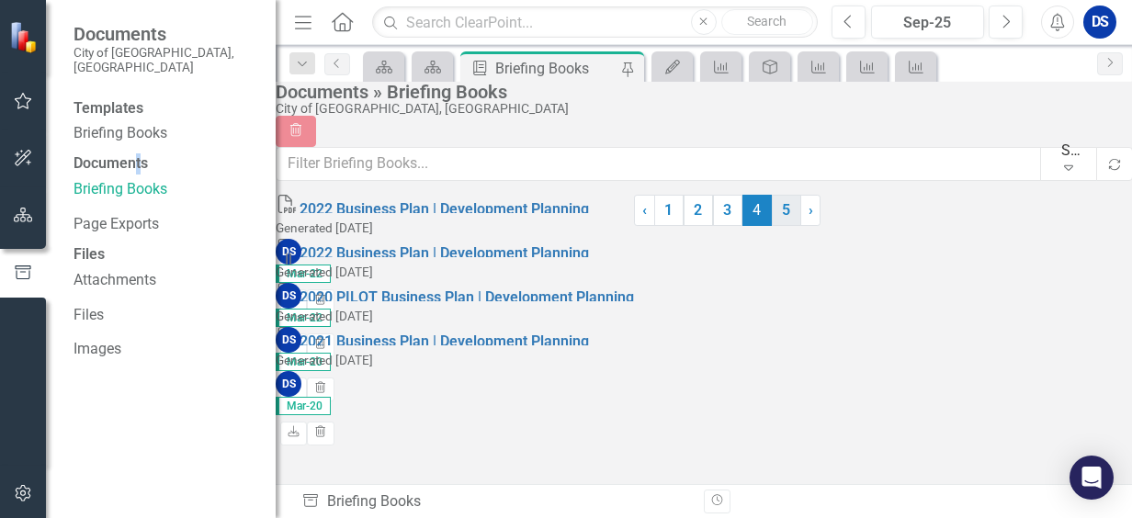
click at [772, 226] on link "5" at bounding box center [786, 210] width 29 height 31
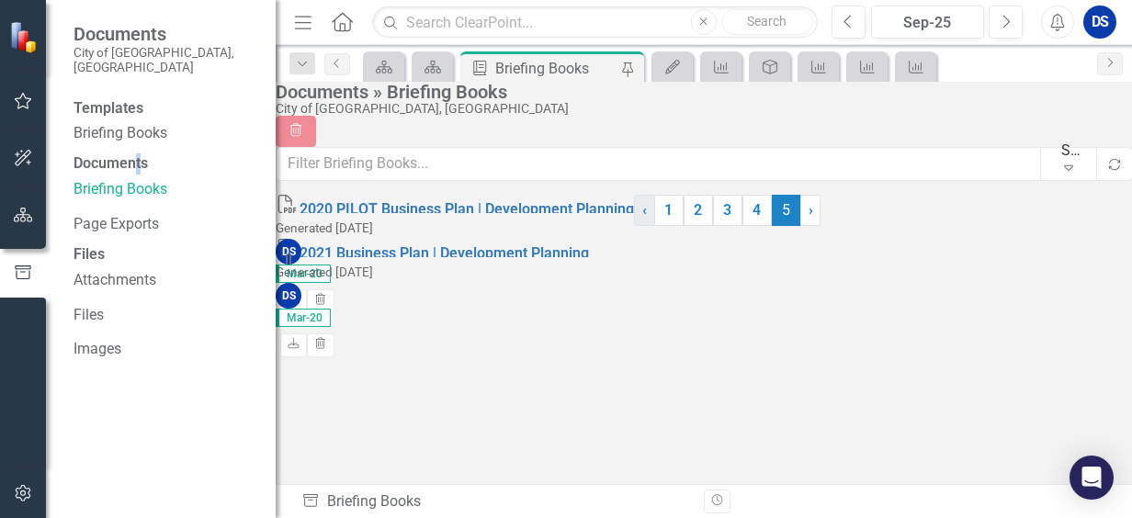
click at [634, 226] on link "‹ Previous" at bounding box center [644, 210] width 21 height 31
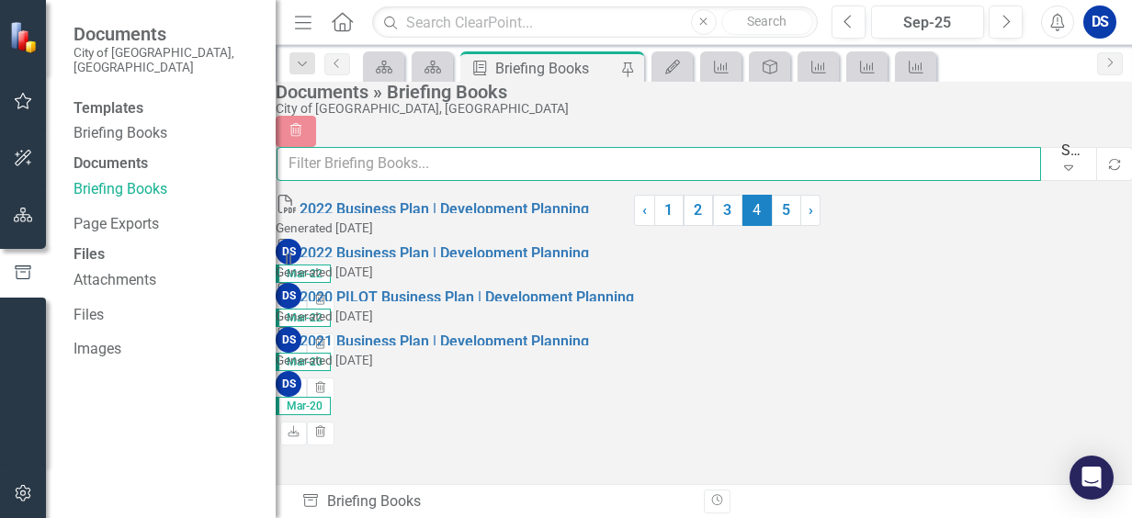
click at [411, 164] on input "text" at bounding box center [658, 164] width 764 height 34
type input "2025"
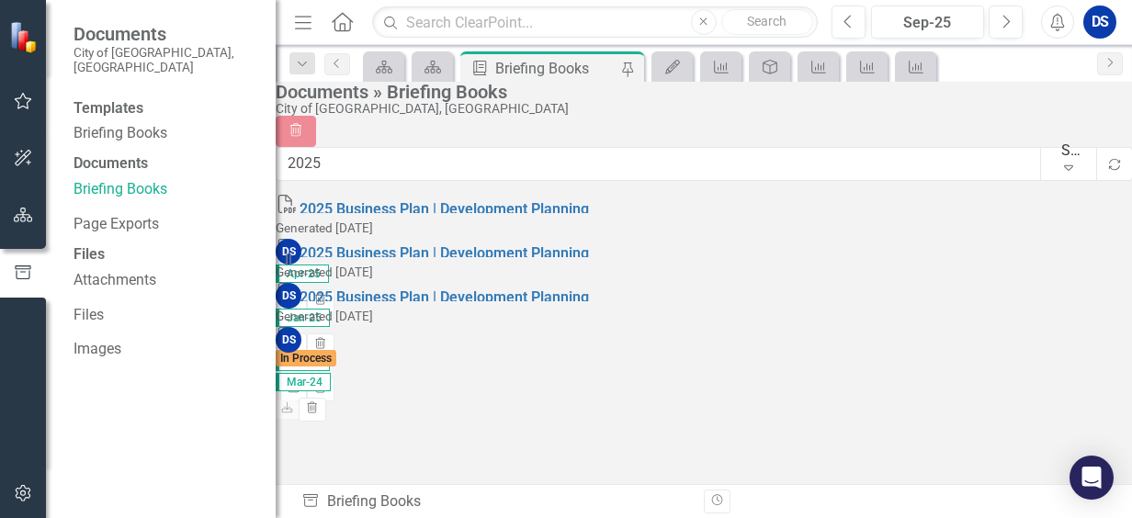
click at [345, 18] on icon "Home" at bounding box center [342, 21] width 24 height 19
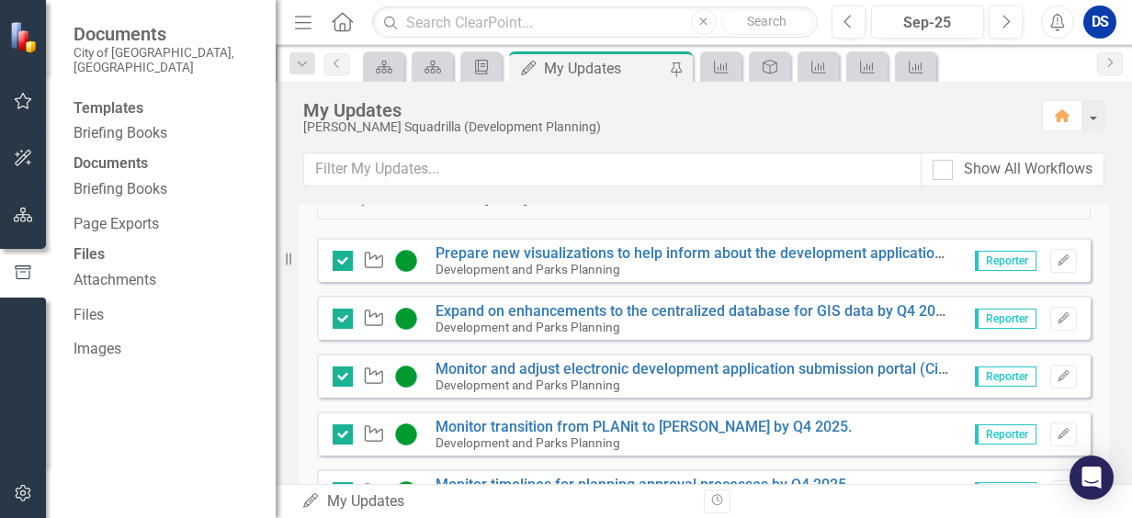
scroll to position [367, 0]
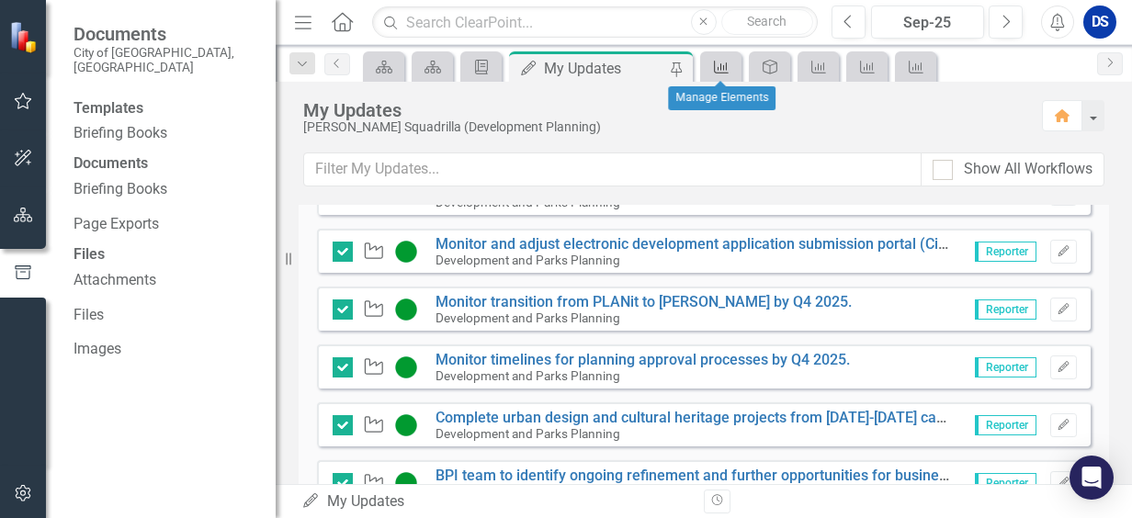
click at [716, 61] on icon "Result" at bounding box center [721, 67] width 18 height 15
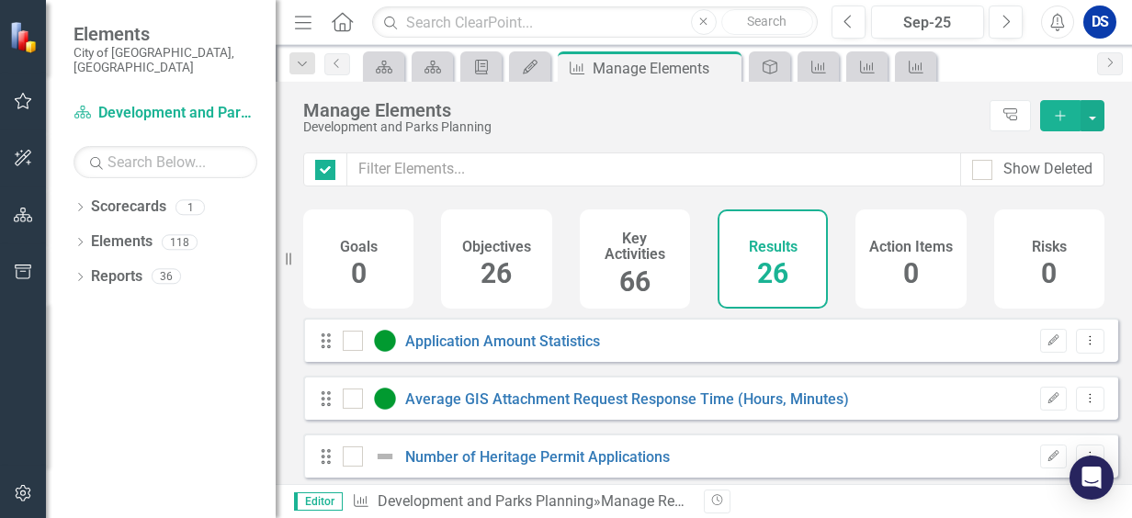
checkbox input "false"
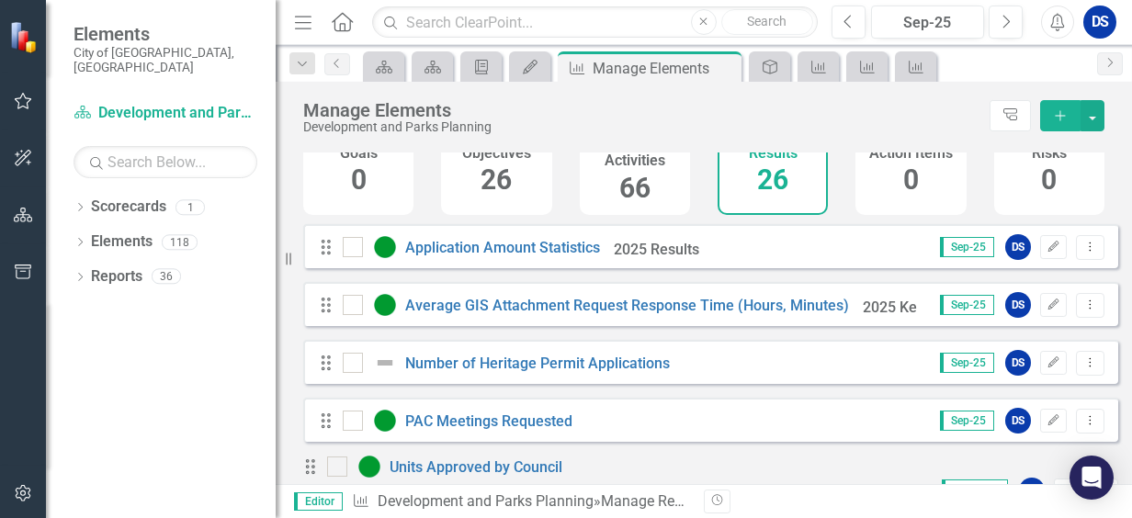
scroll to position [184, 0]
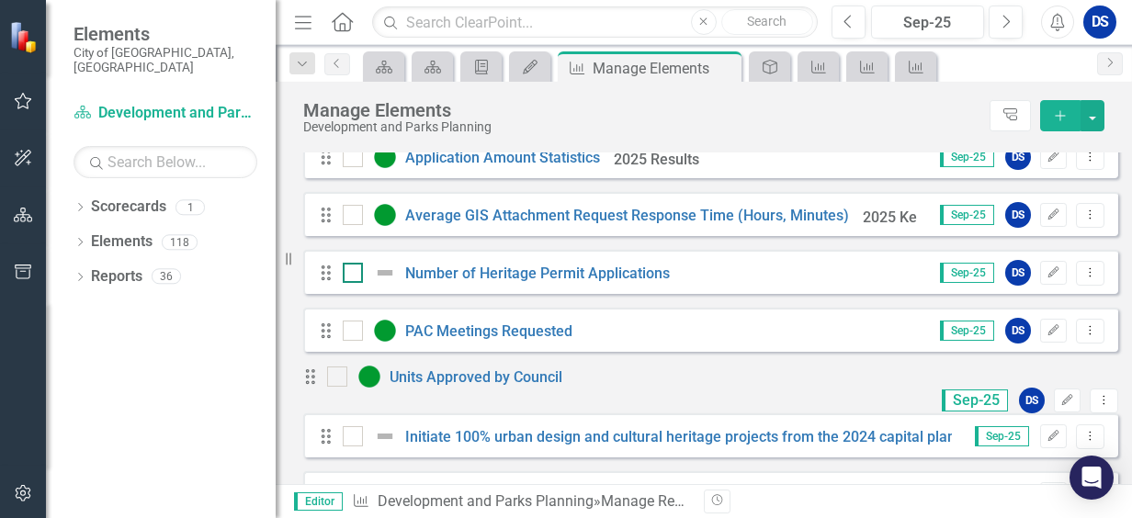
click at [401, 276] on div at bounding box center [389, 273] width 31 height 22
click at [355, 275] on input "checkbox" at bounding box center [349, 269] width 12 height 12
click at [401, 276] on div at bounding box center [389, 273] width 31 height 22
click at [355, 275] on input "checkbox" at bounding box center [349, 269] width 12 height 12
click at [358, 283] on div at bounding box center [353, 273] width 20 height 20
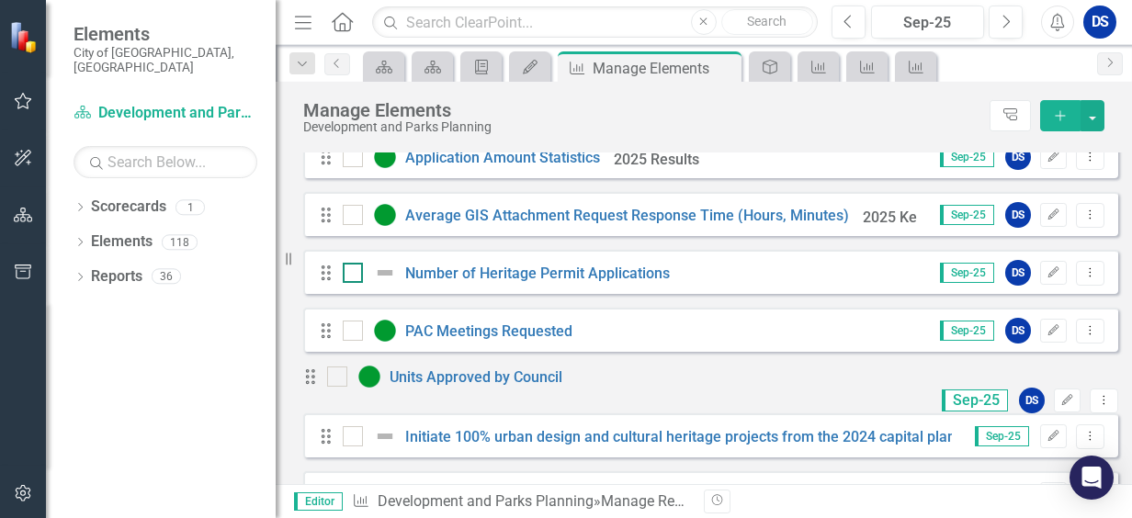
click at [355, 275] on input "checkbox" at bounding box center [349, 269] width 12 height 12
click at [383, 282] on img at bounding box center [385, 273] width 22 height 22
click at [355, 275] on input "checkbox" at bounding box center [349, 269] width 12 height 12
click at [383, 282] on img at bounding box center [385, 273] width 22 height 22
click at [355, 275] on input "checkbox" at bounding box center [349, 269] width 12 height 12
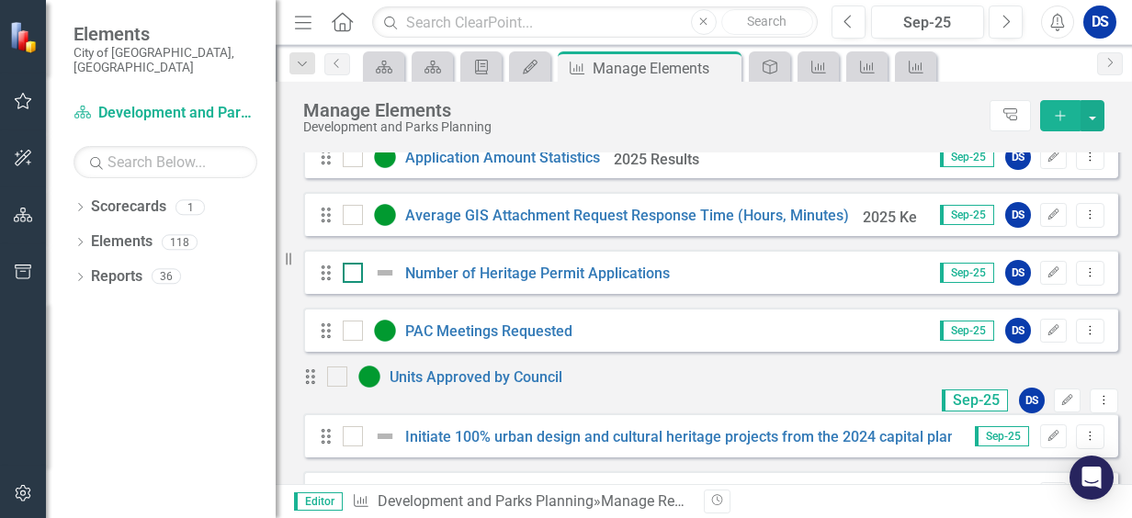
checkbox input "true"
click at [457, 282] on link "Number of Heritage Permit Applications" at bounding box center [537, 273] width 265 height 17
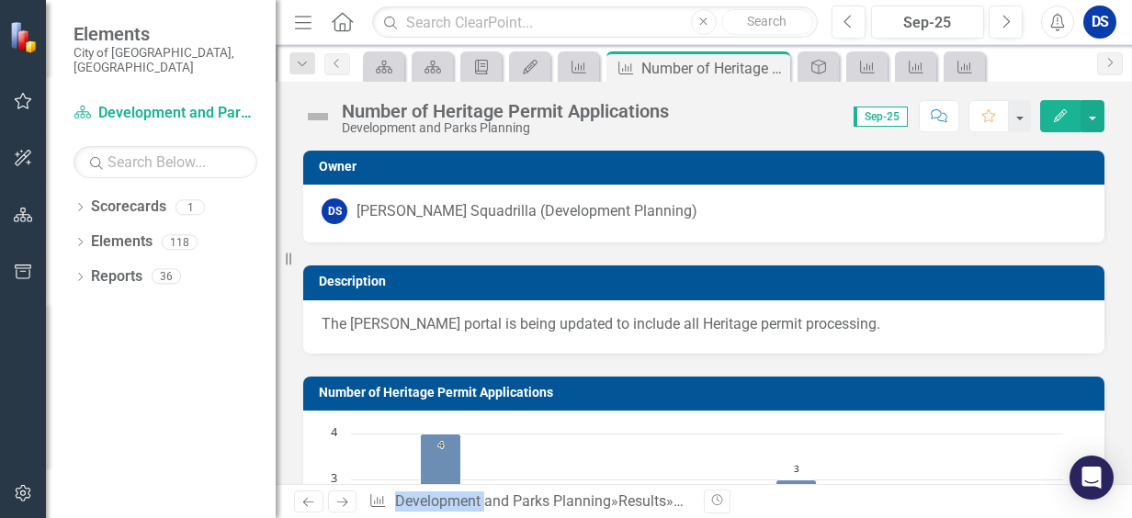
drag, startPoint x: 457, startPoint y: 288, endPoint x: 323, endPoint y: 113, distance: 220.1
click at [323, 113] on img at bounding box center [317, 116] width 29 height 29
click at [322, 118] on img at bounding box center [317, 116] width 29 height 29
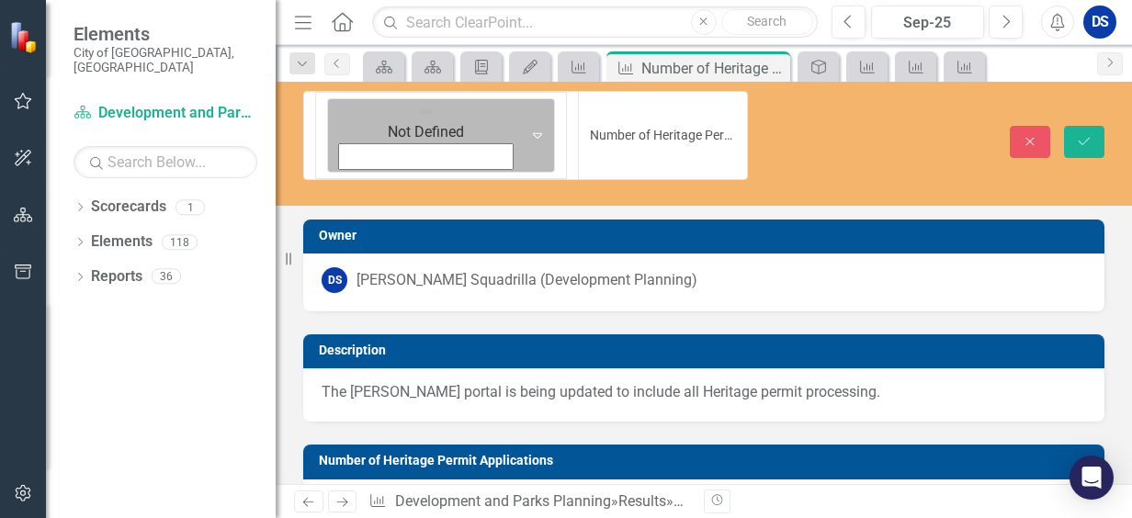
drag, startPoint x: 322, startPoint y: 118, endPoint x: 333, endPoint y: 118, distance: 11.0
click at [333, 118] on div "Not Defined" at bounding box center [426, 135] width 190 height 73
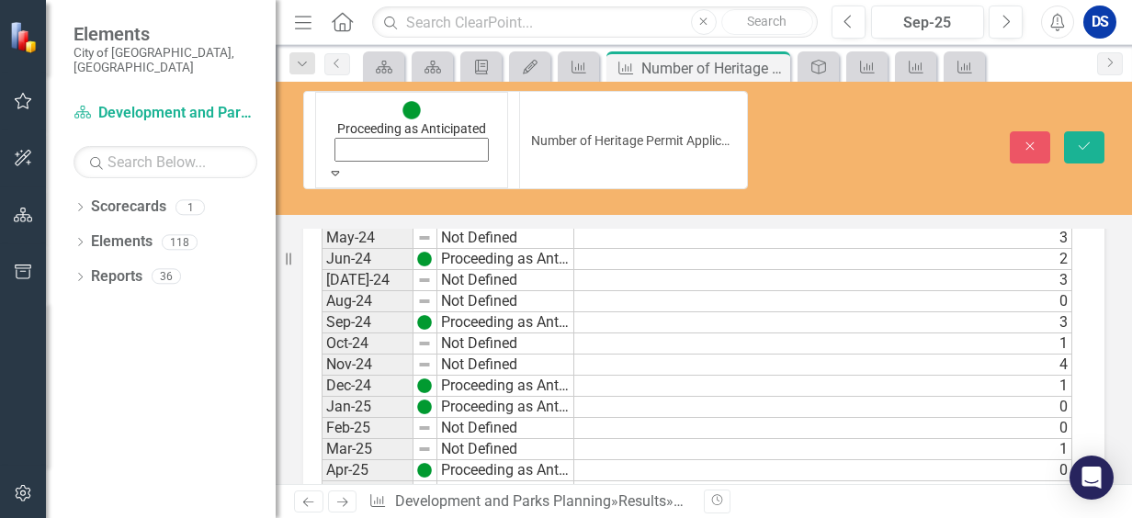
scroll to position [1927, 0]
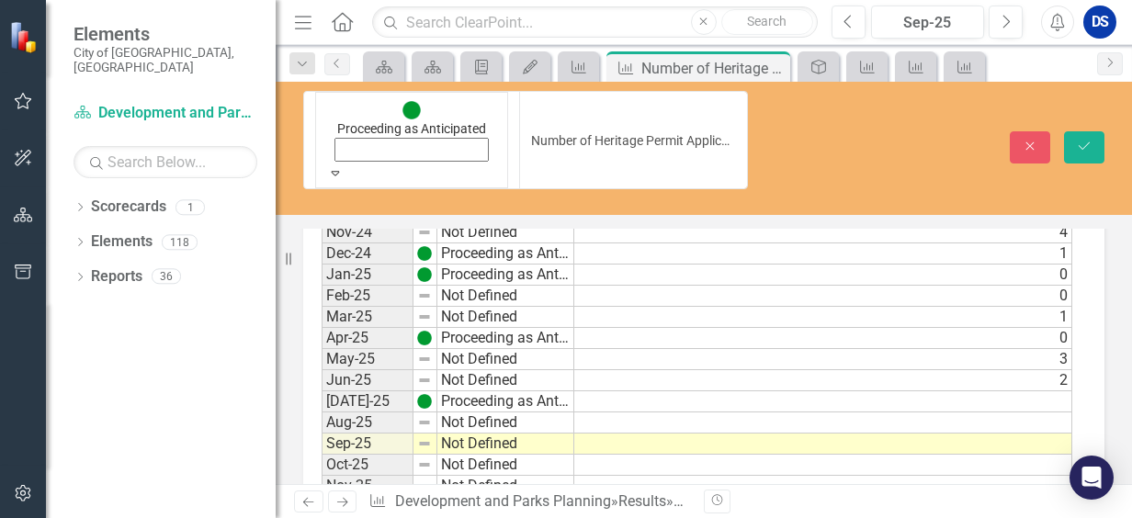
click at [1055, 434] on td at bounding box center [823, 444] width 498 height 21
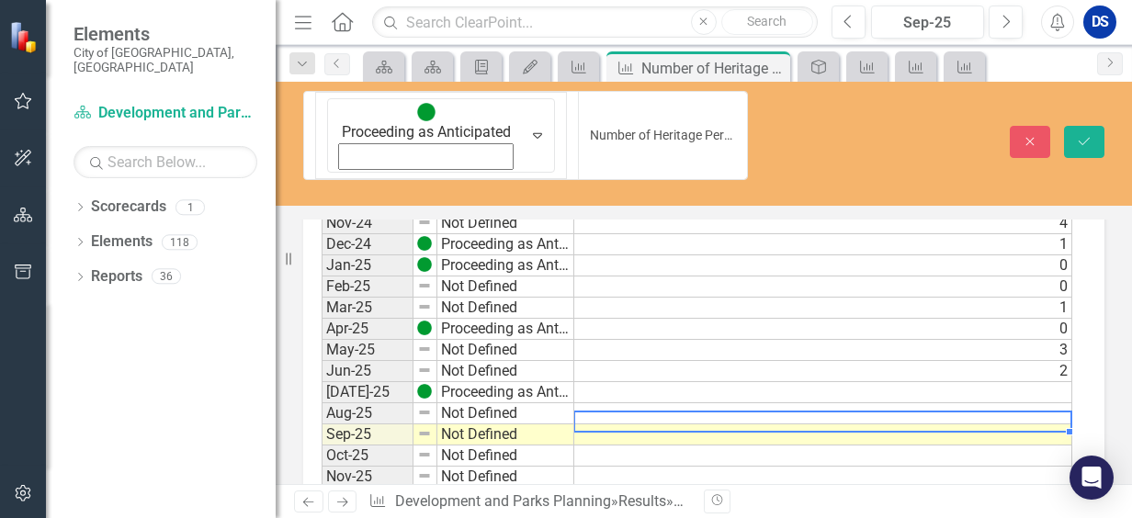
type textarea "1"
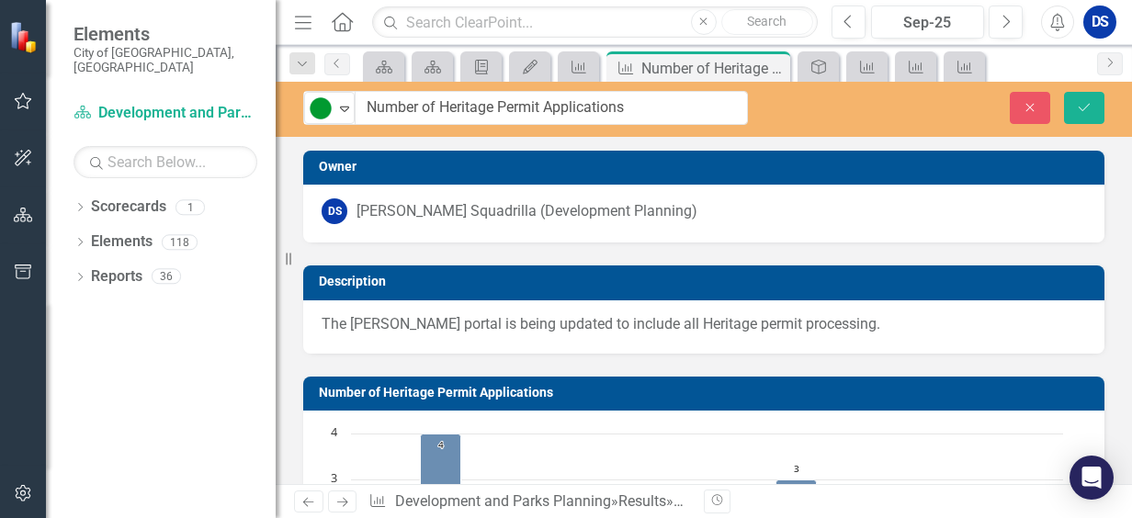
scroll to position [1937, 0]
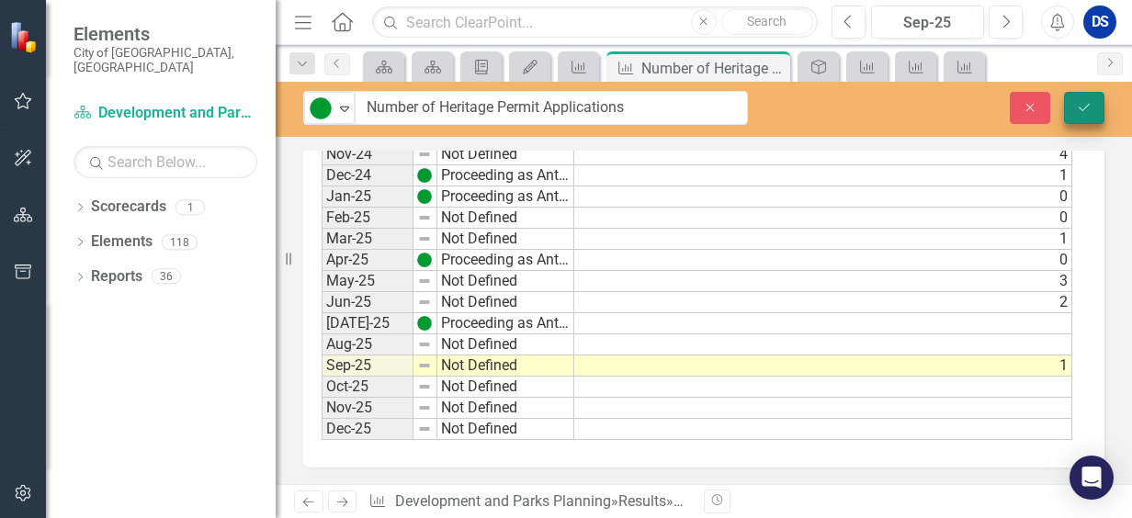
type textarea "1"
drag, startPoint x: 1076, startPoint y: 115, endPoint x: 729, endPoint y: 1, distance: 364.5
click at [1073, 111] on button "Save" at bounding box center [1084, 108] width 40 height 32
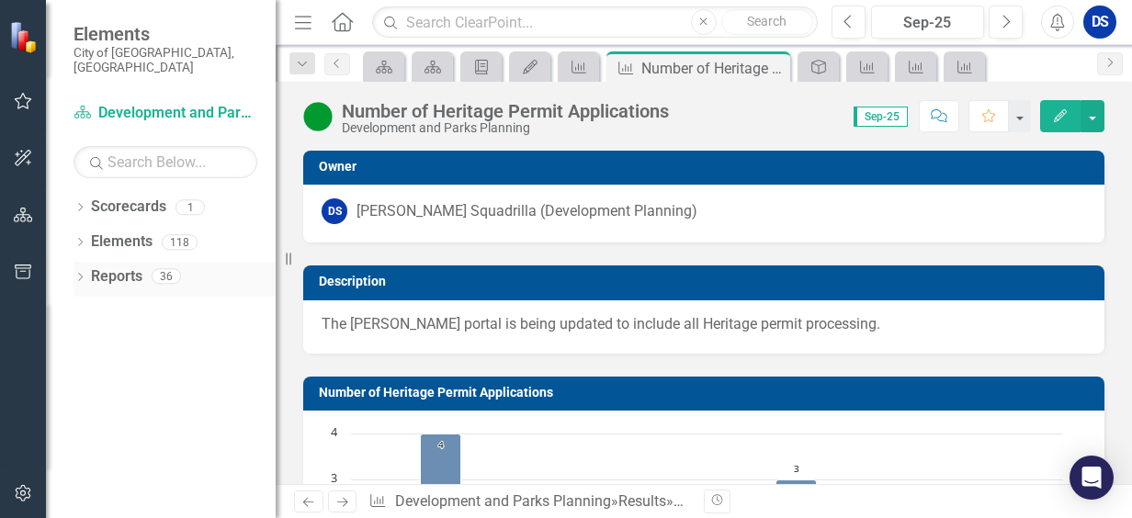
click at [78, 274] on icon "Dropdown" at bounding box center [79, 279] width 13 height 10
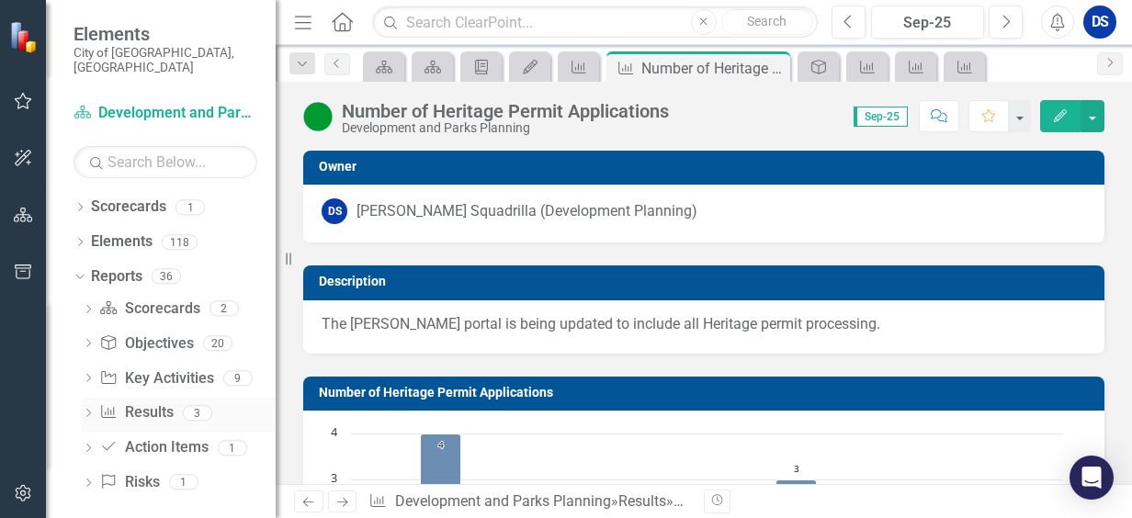
click at [93, 410] on icon "Dropdown" at bounding box center [88, 415] width 13 height 10
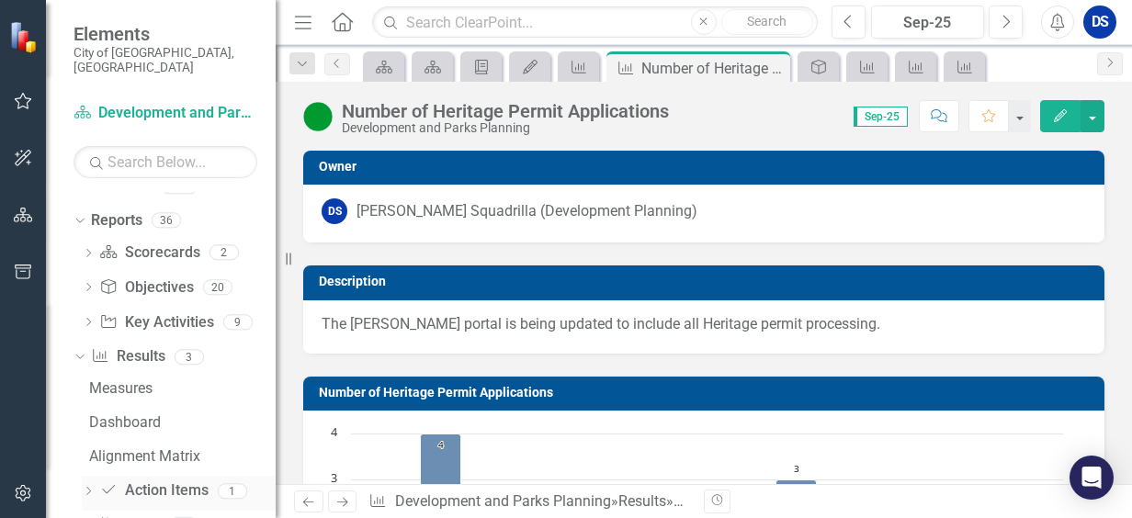
scroll to position [96, 0]
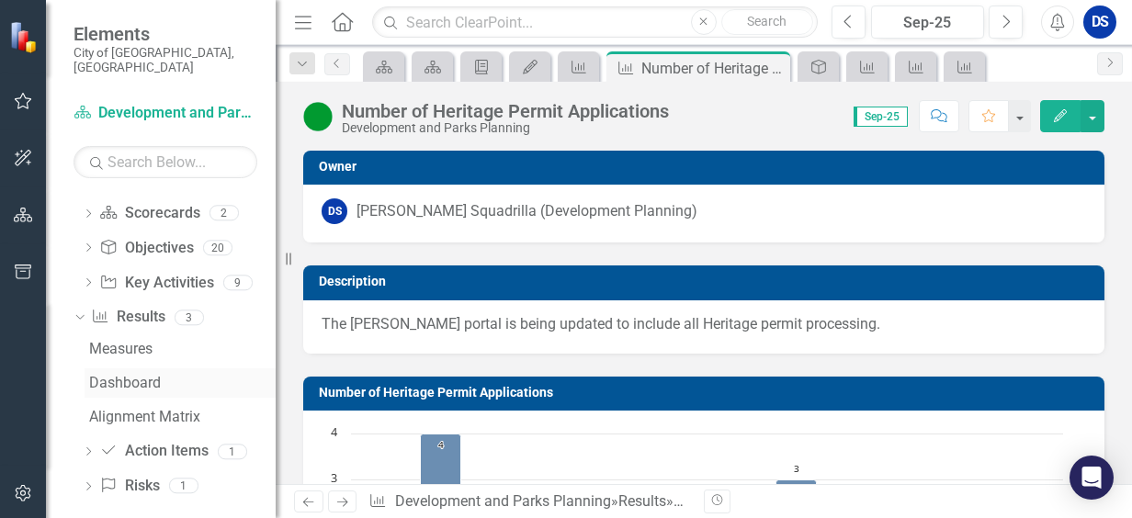
click at [146, 375] on div "Dashboard" at bounding box center [182, 383] width 186 height 17
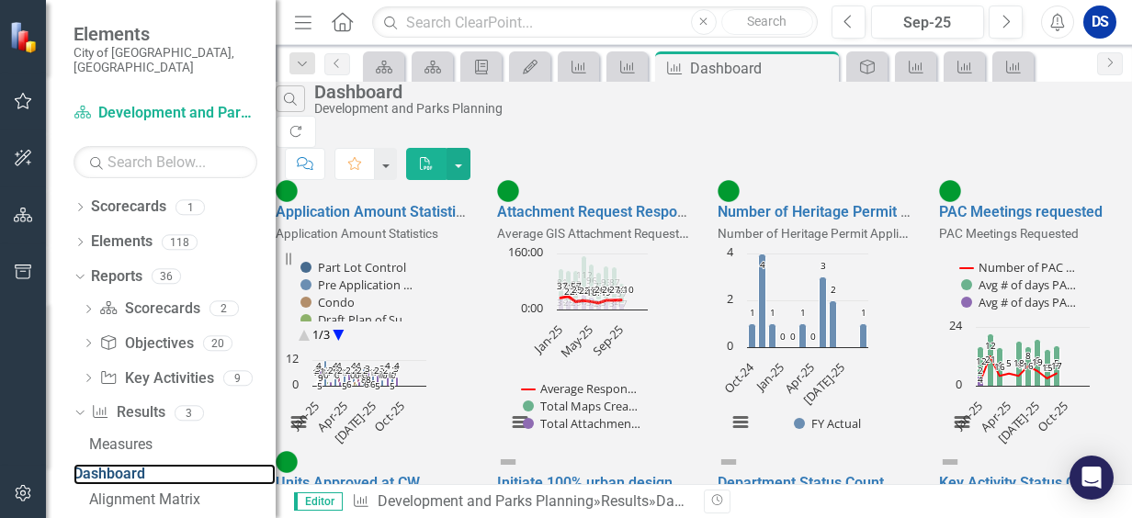
scroll to position [276, 0]
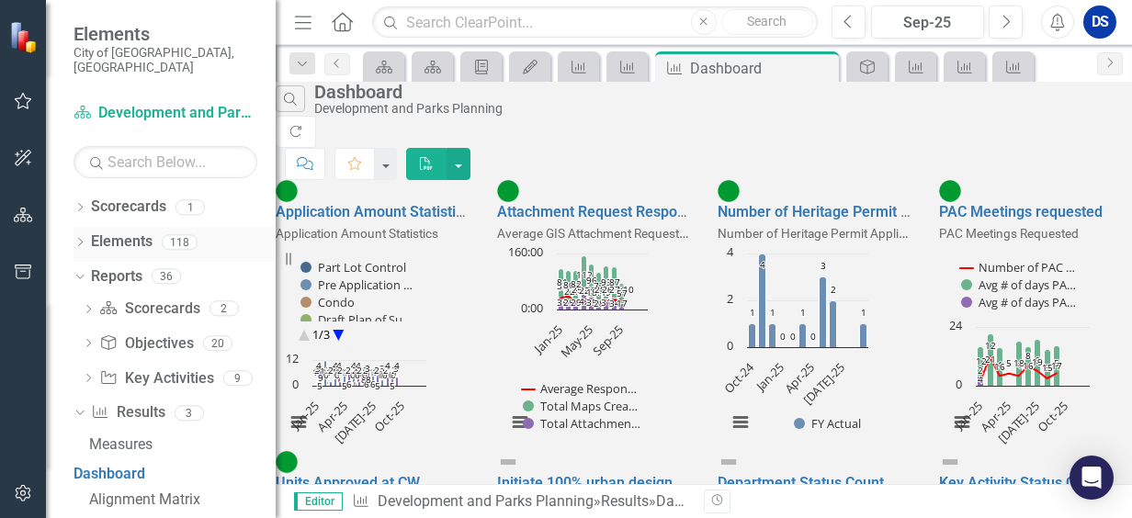
click at [85, 239] on icon "Dropdown" at bounding box center [79, 244] width 13 height 10
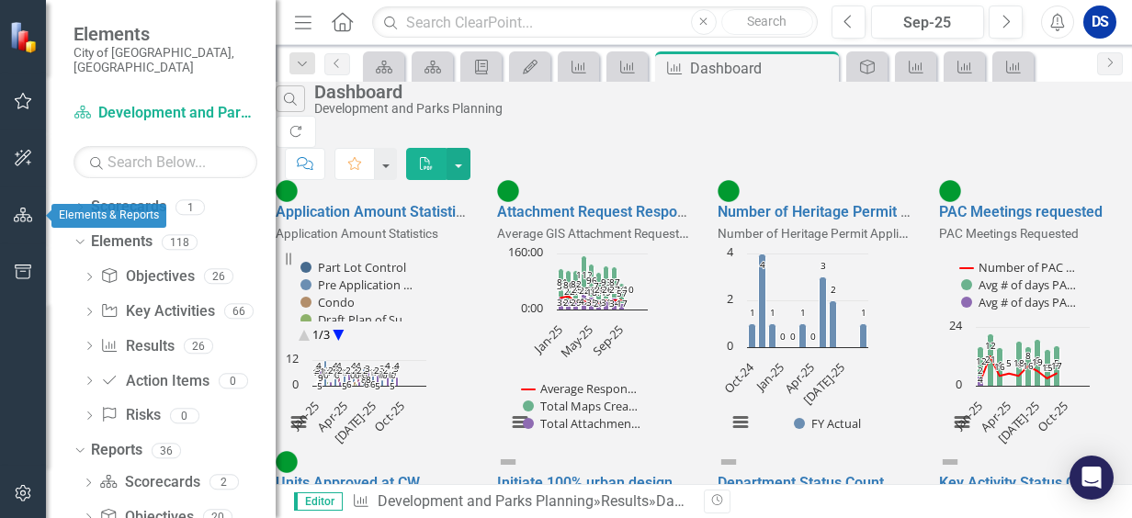
click at [22, 221] on icon "button" at bounding box center [23, 215] width 19 height 15
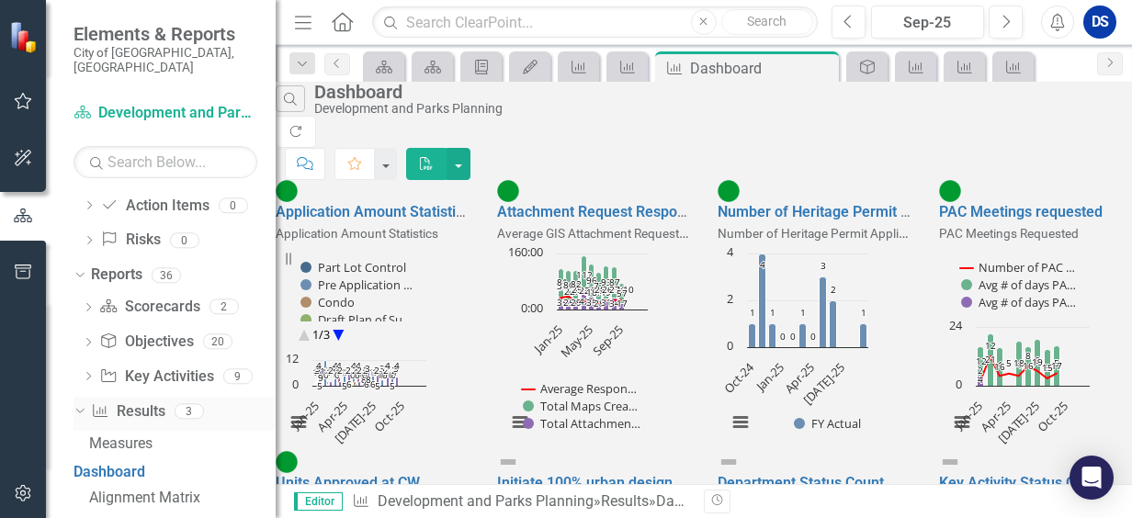
scroll to position [184, 0]
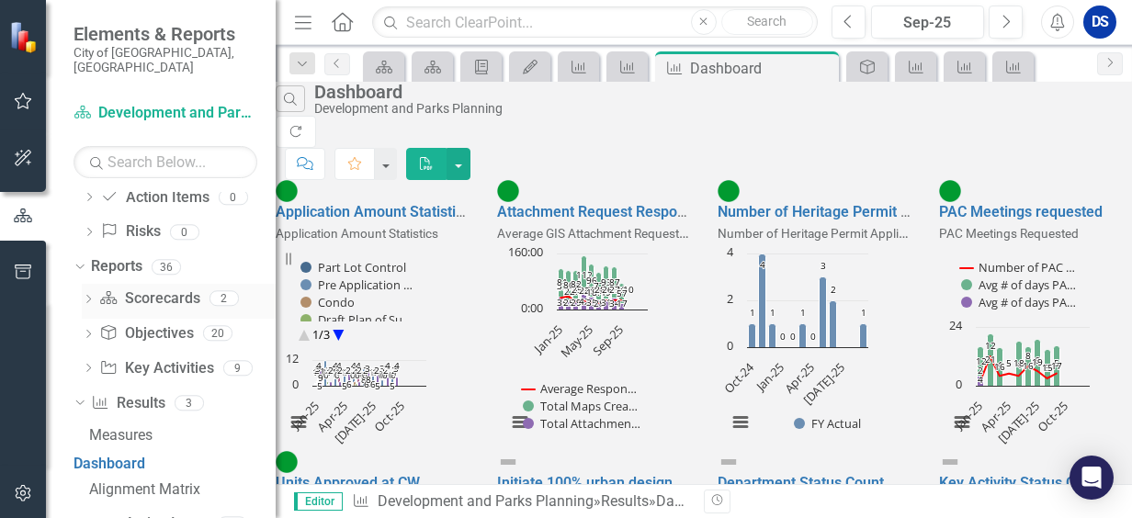
click at [85, 296] on icon "Dropdown" at bounding box center [88, 301] width 13 height 10
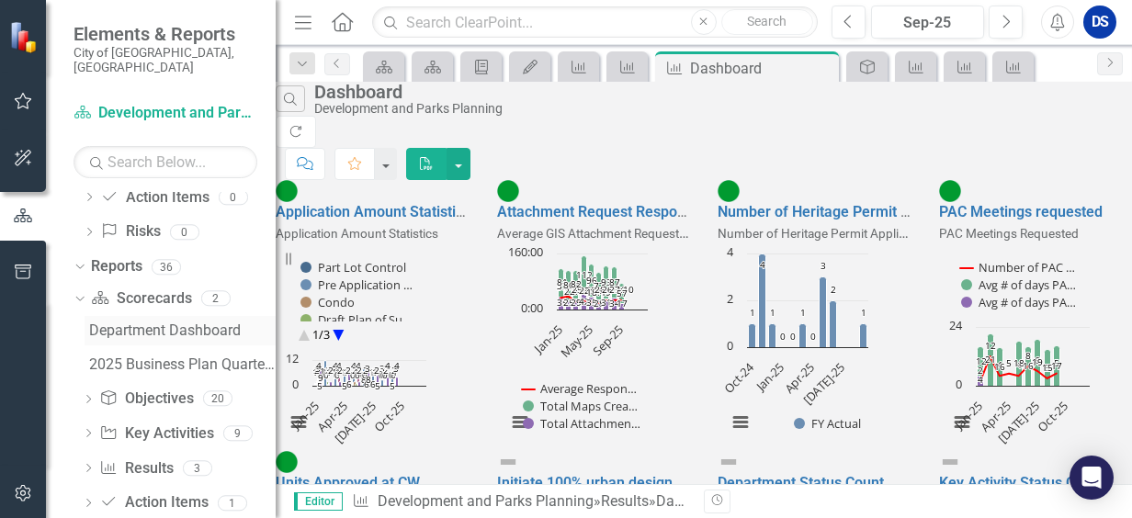
click at [158, 322] on div "Department Dashboard" at bounding box center [182, 330] width 186 height 17
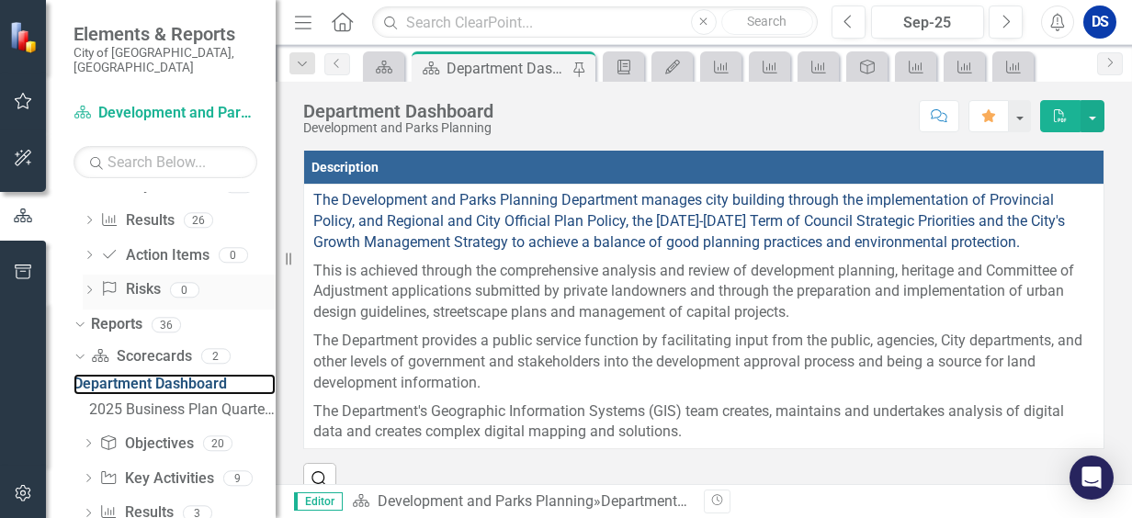
scroll to position [235, 0]
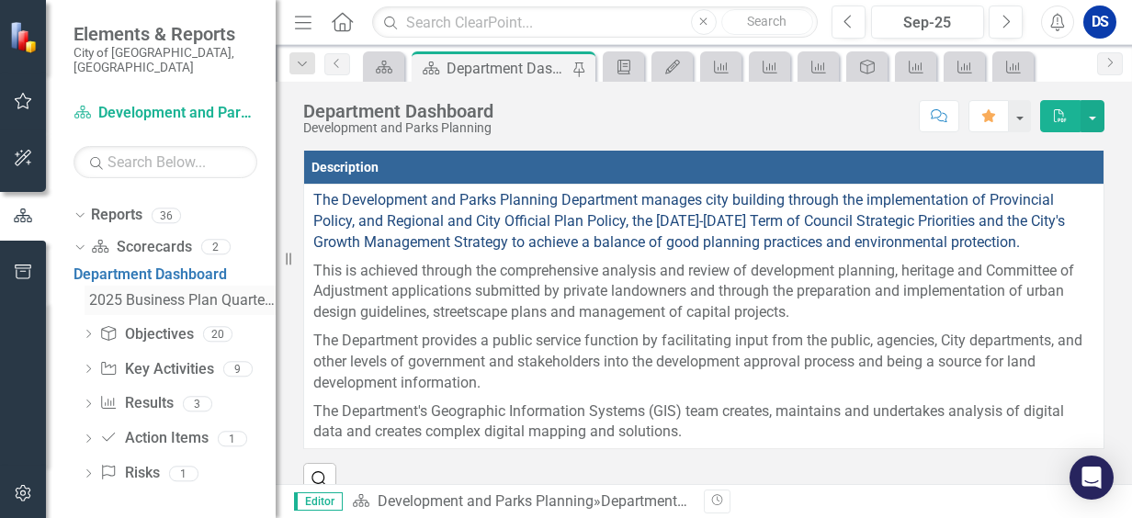
click at [130, 300] on div "2025 Business Plan Quarterly Dashboard" at bounding box center [182, 300] width 186 height 17
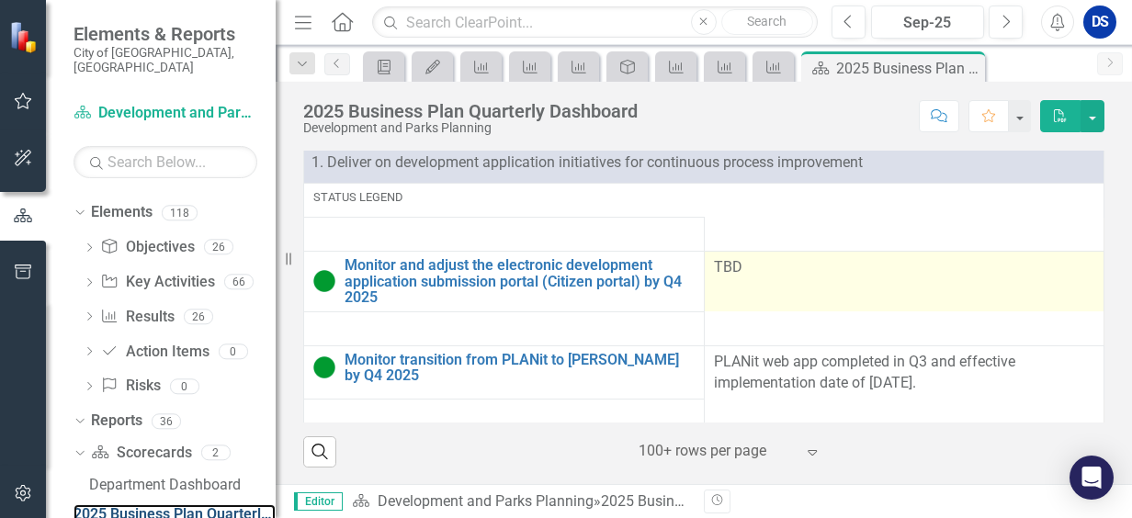
scroll to position [184, 0]
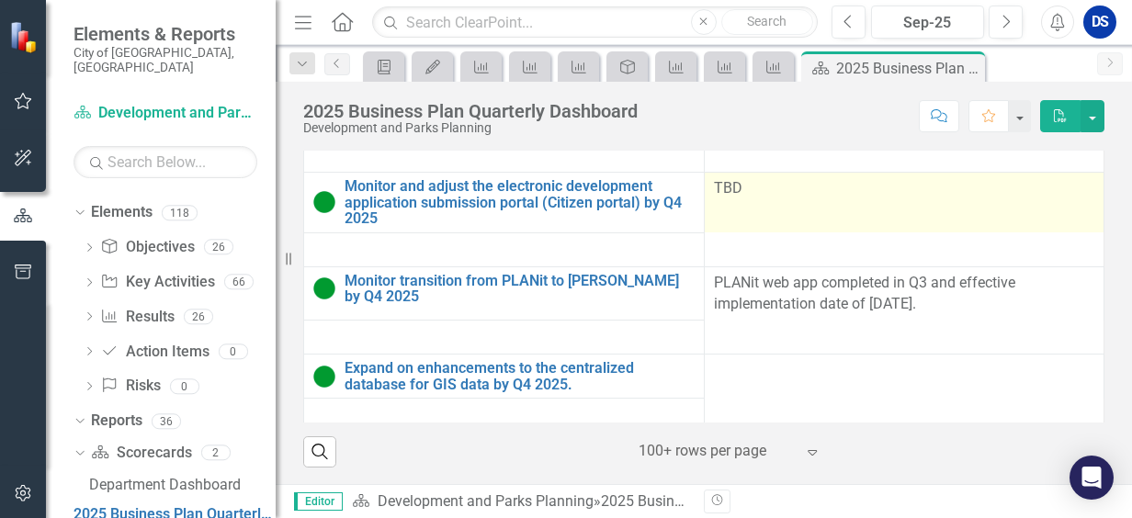
click at [806, 189] on p "TBD" at bounding box center [904, 188] width 381 height 21
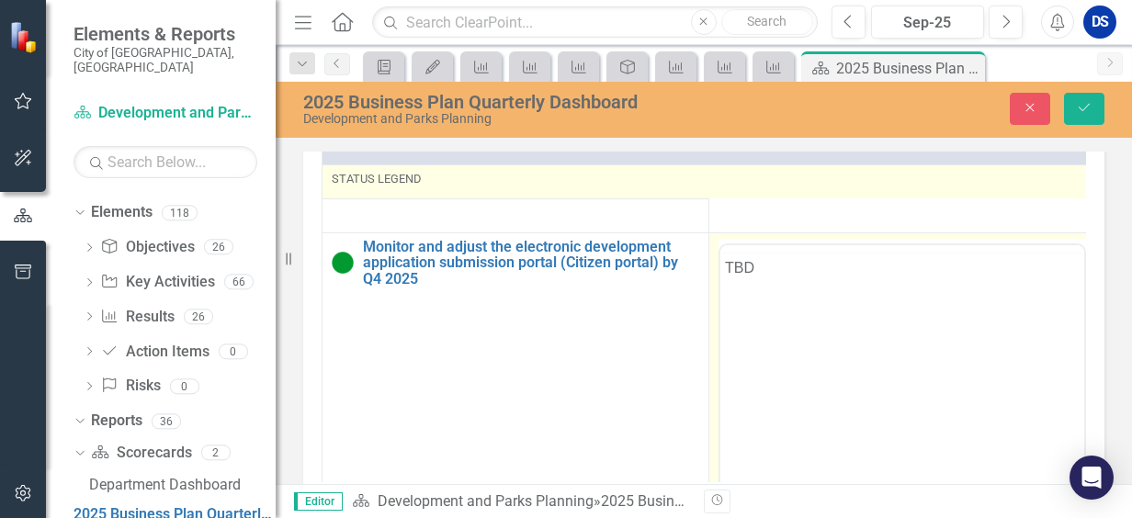
scroll to position [0, 0]
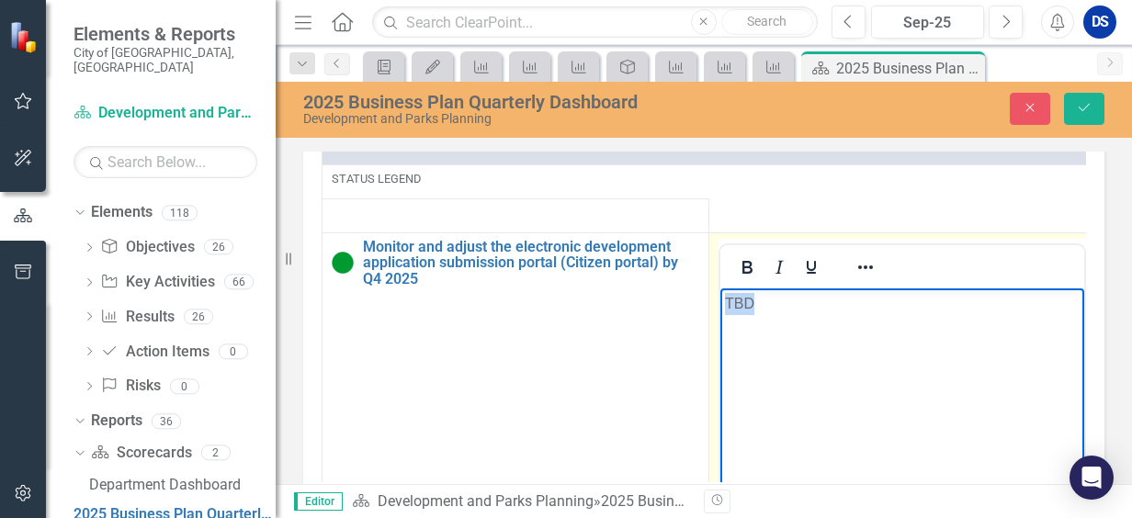
drag, startPoint x: 763, startPoint y: 300, endPoint x: 686, endPoint y: 313, distance: 78.2
click at [720, 313] on html "TBD" at bounding box center [902, 426] width 364 height 276
click at [1029, 109] on icon "button" at bounding box center [1030, 108] width 8 height 8
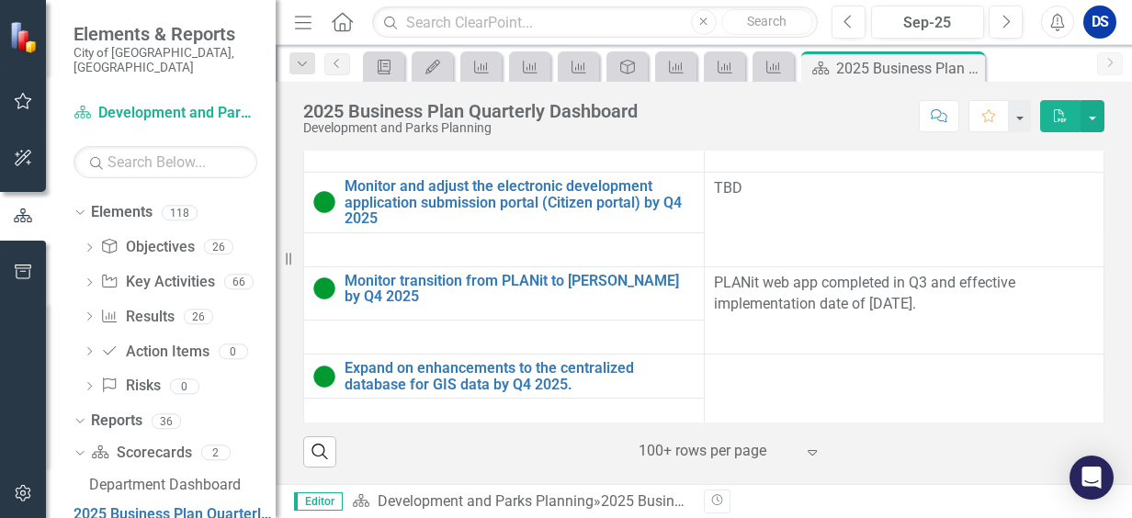
click at [339, 23] on icon at bounding box center [342, 21] width 21 height 19
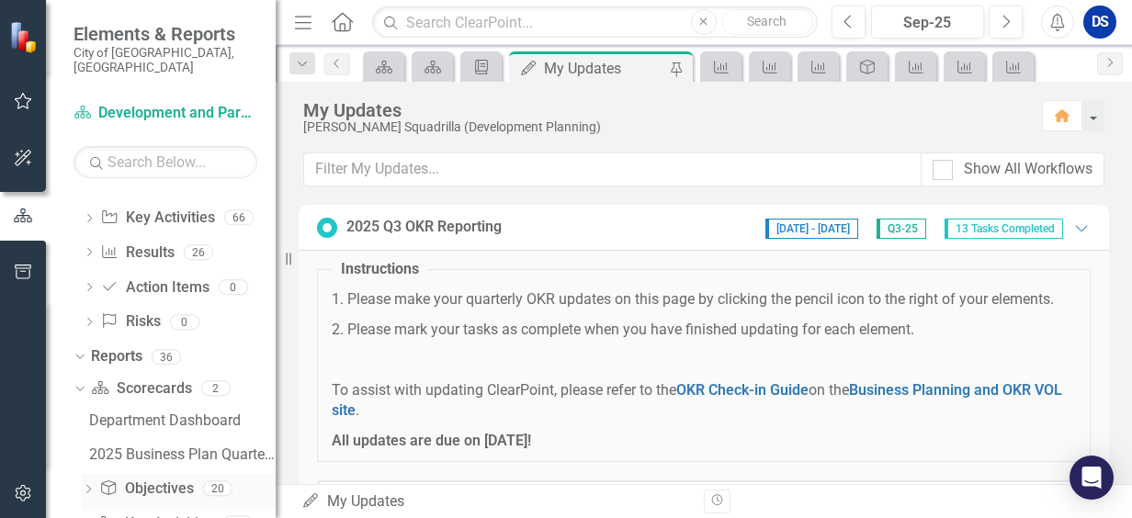
scroll to position [121, 0]
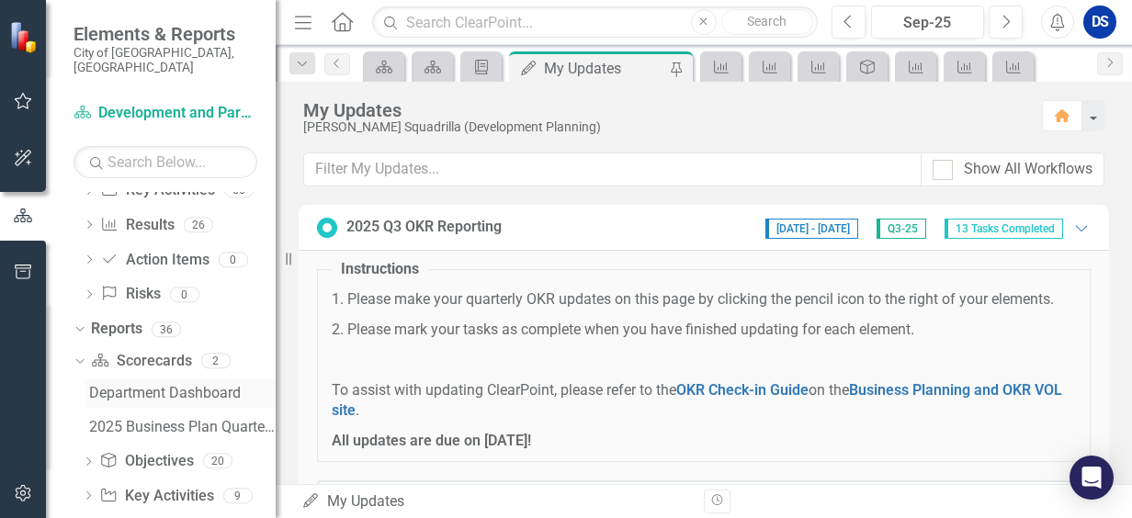
click at [149, 385] on div "Department Dashboard" at bounding box center [182, 393] width 186 height 17
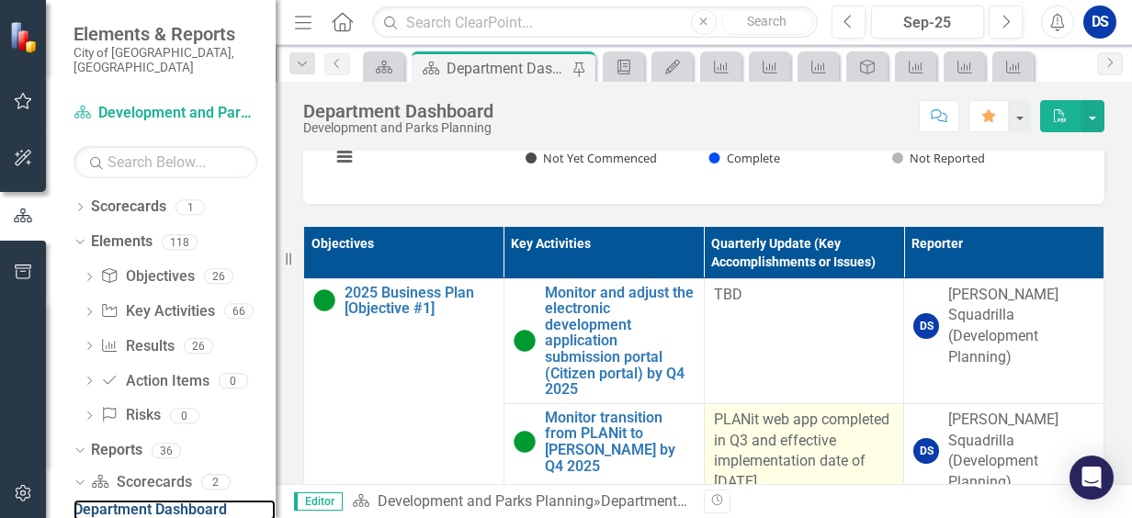
scroll to position [1102, 0]
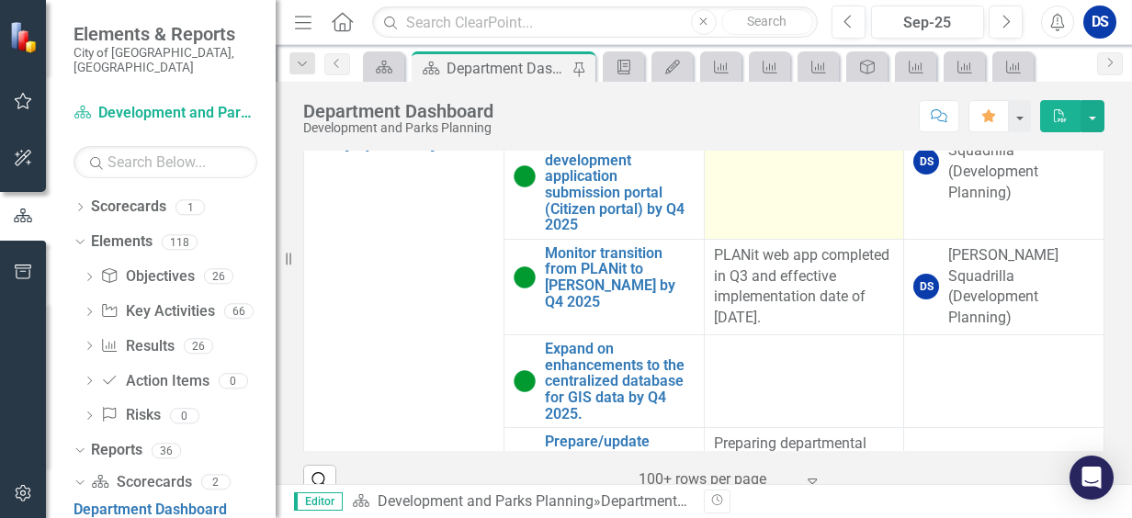
click at [777, 189] on td "TBD" at bounding box center [804, 176] width 200 height 125
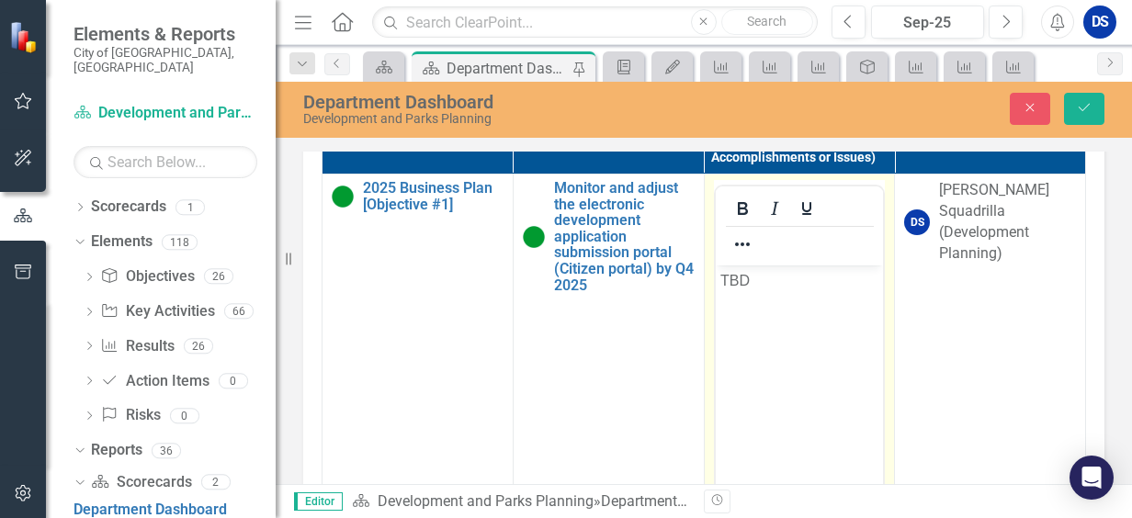
scroll to position [0, 0]
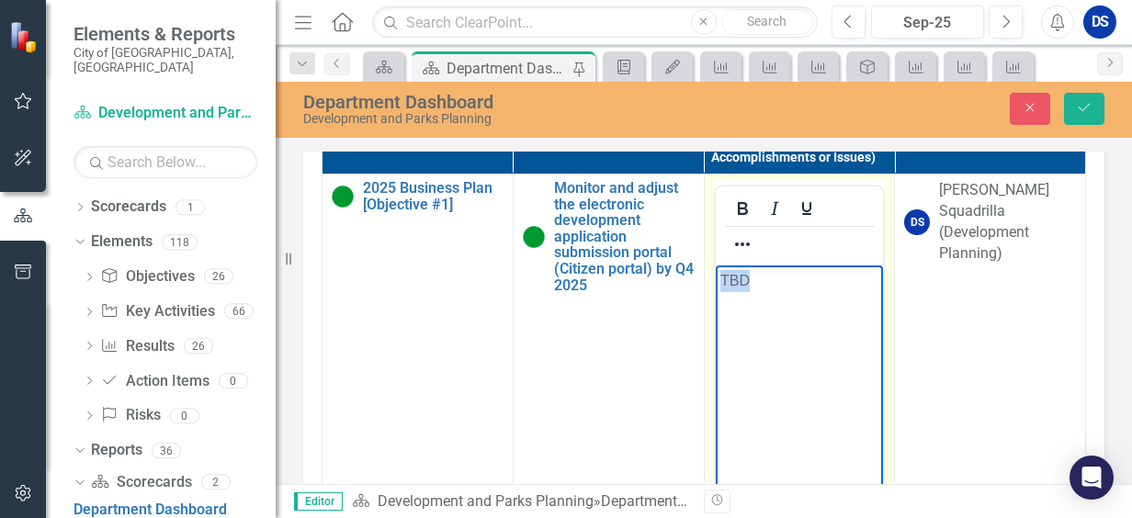
drag, startPoint x: 762, startPoint y: 284, endPoint x: 1361, endPoint y: 532, distance: 648.2
click at [715, 284] on html "TBD" at bounding box center [799, 403] width 168 height 276
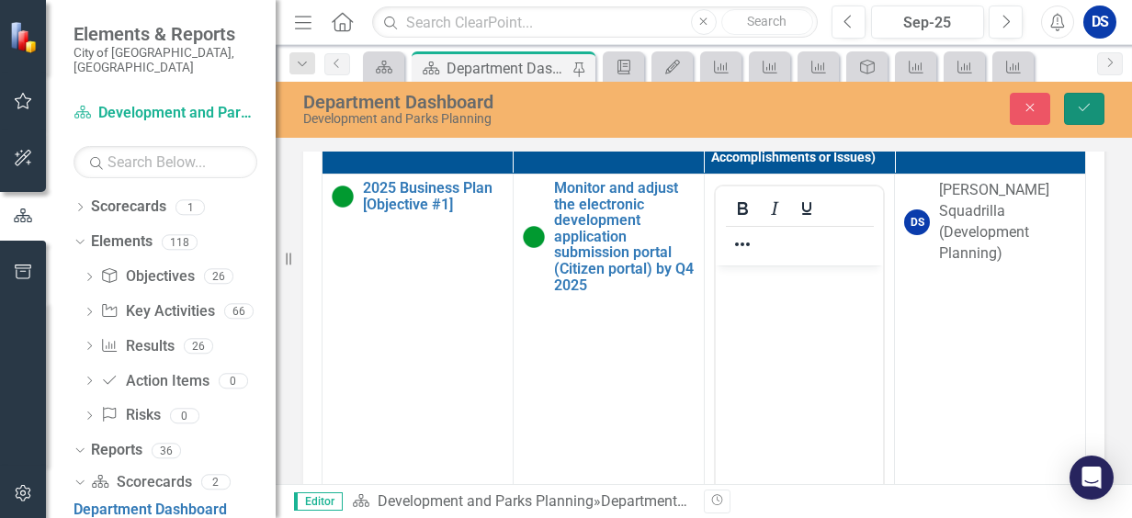
click at [1087, 110] on icon "Save" at bounding box center [1084, 107] width 17 height 13
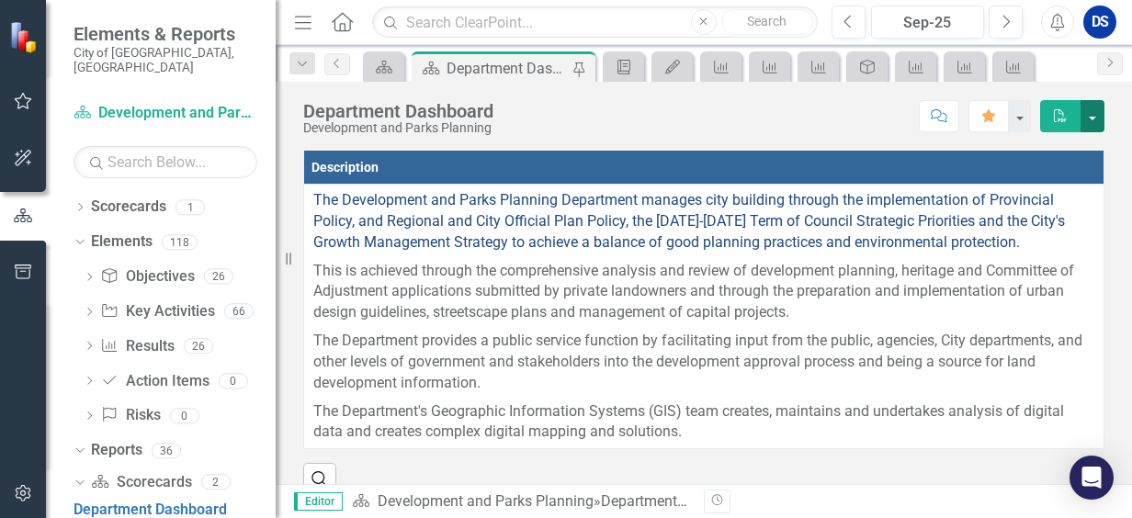
click at [1097, 125] on button "button" at bounding box center [1092, 116] width 24 height 32
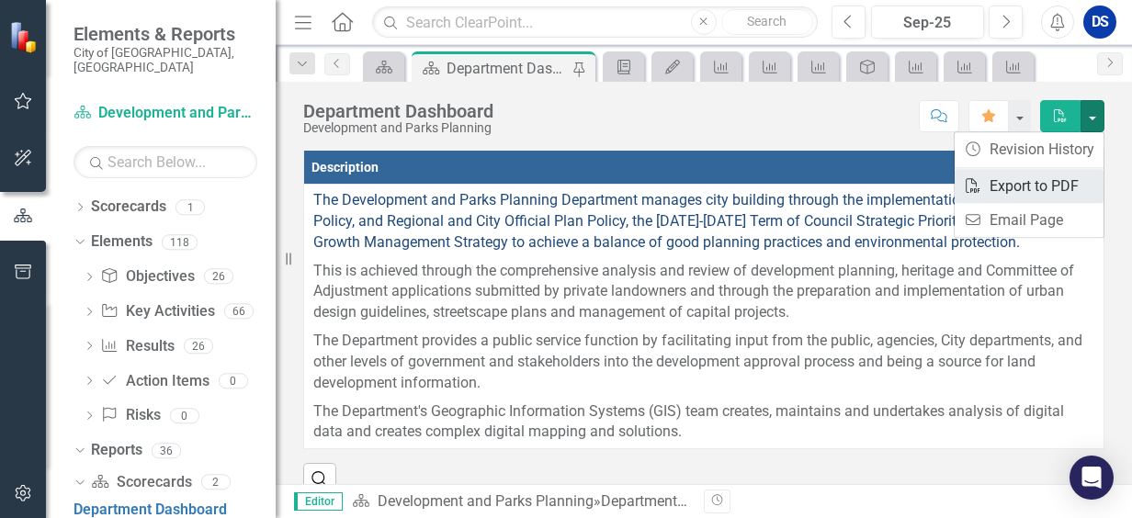
click at [1016, 190] on link "PDF Export to PDF" at bounding box center [1028, 186] width 149 height 34
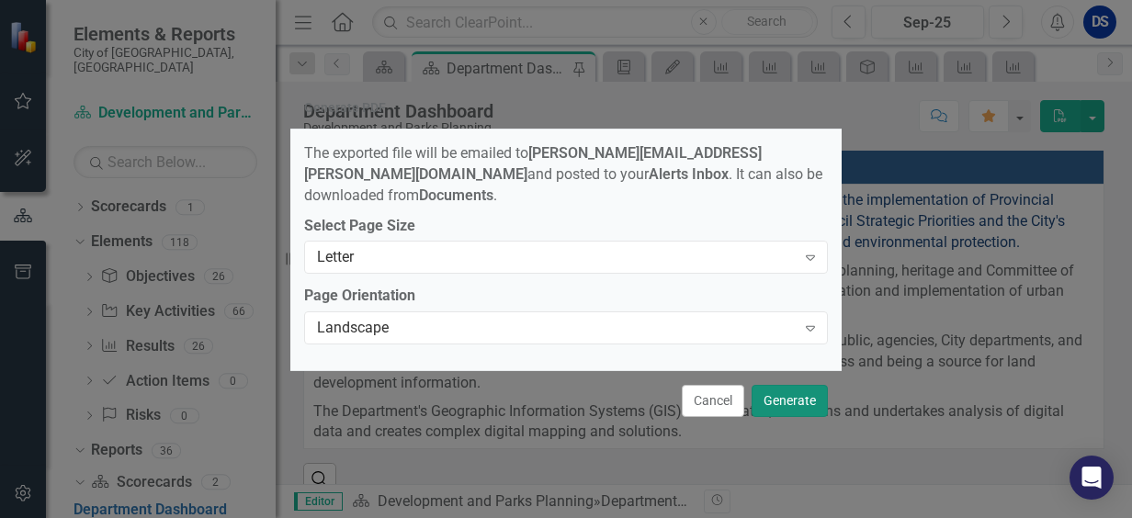
click at [789, 385] on button "Generate" at bounding box center [789, 401] width 76 height 32
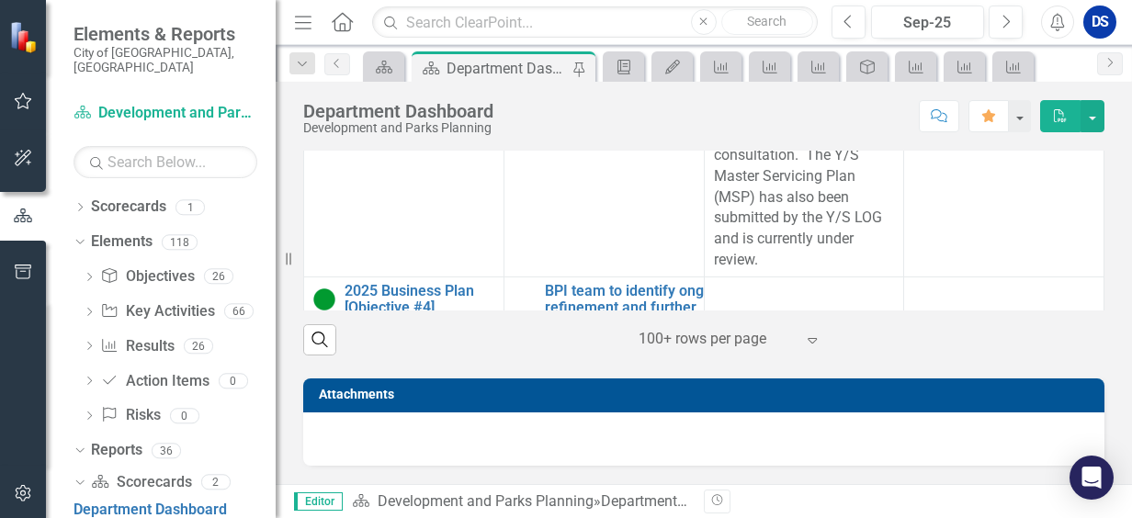
scroll to position [2151, 0]
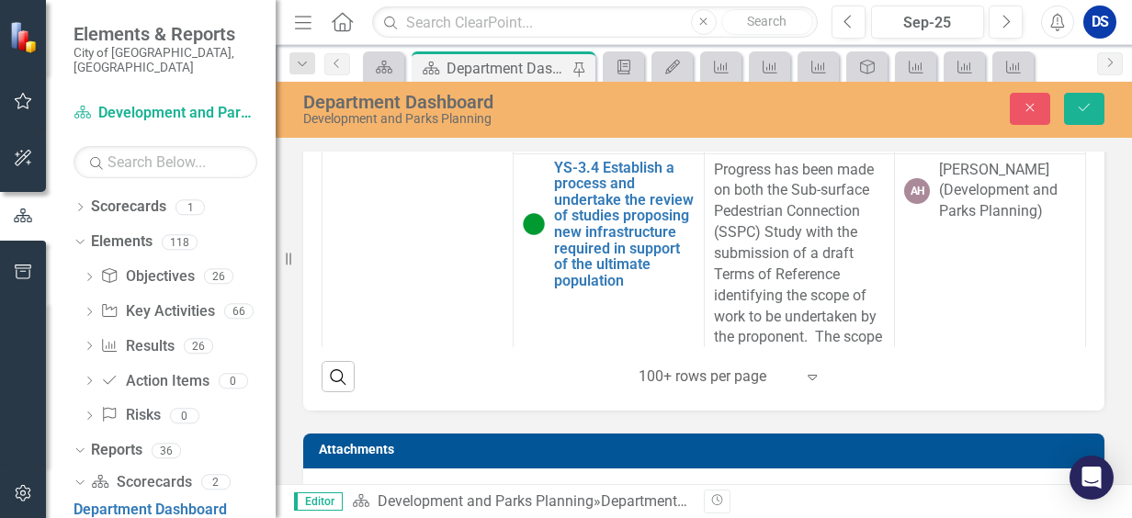
scroll to position [0, 0]
drag, startPoint x: 1089, startPoint y: 107, endPoint x: 1007, endPoint y: 187, distance: 115.6
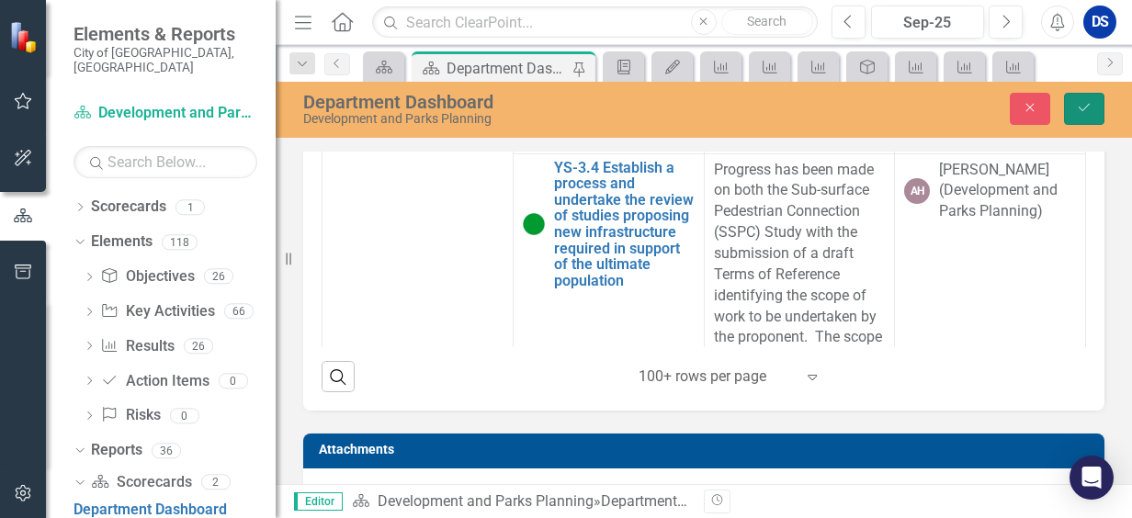
click at [1089, 107] on icon "Save" at bounding box center [1084, 107] width 17 height 13
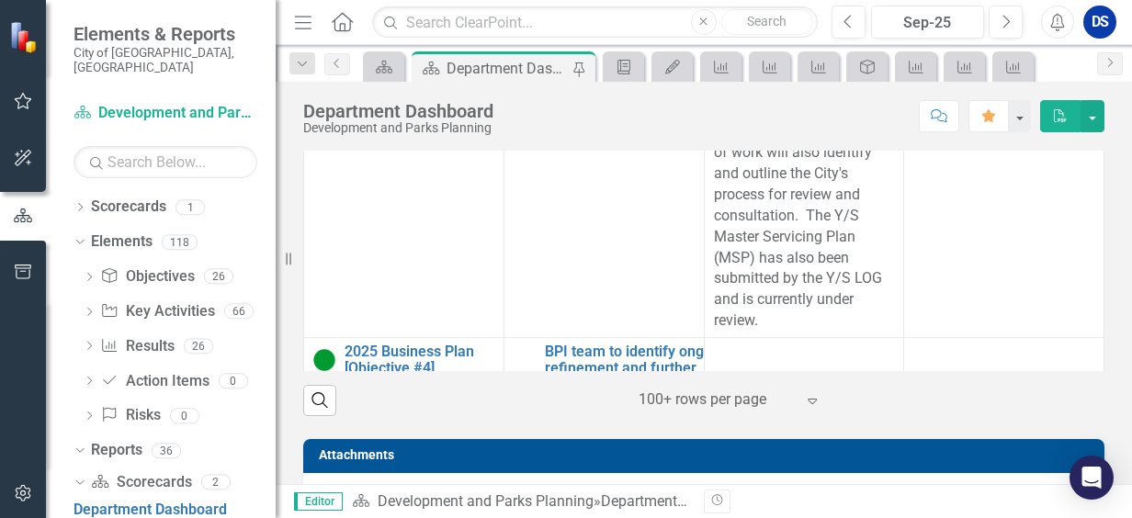
scroll to position [1266, 0]
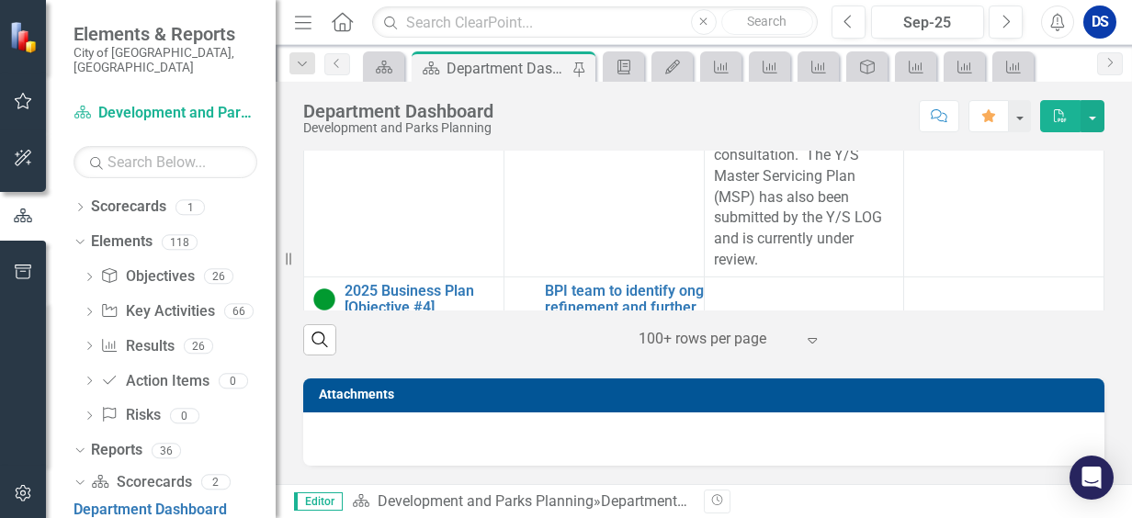
click at [1104, 25] on div "DS" at bounding box center [1099, 22] width 33 height 33
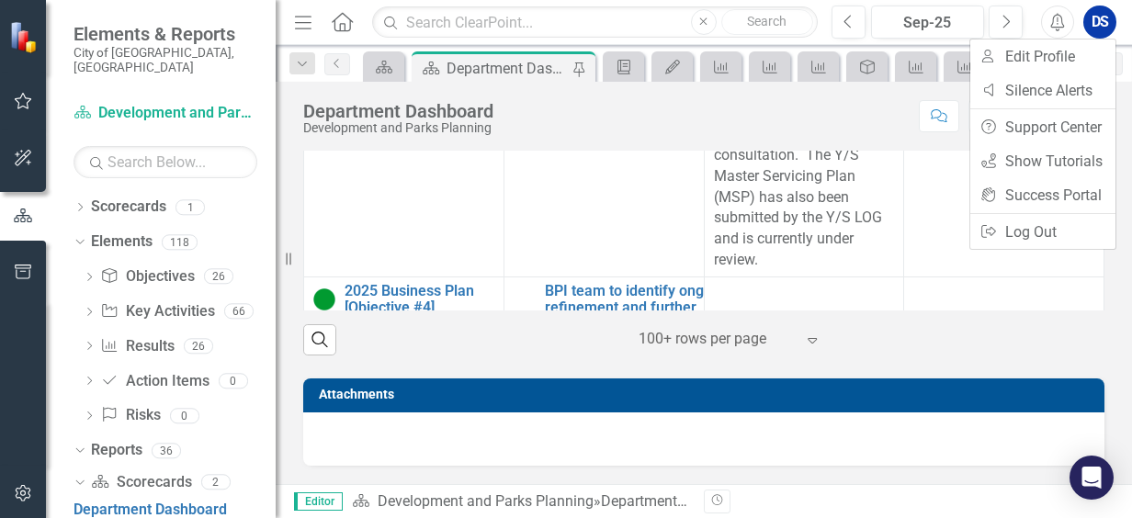
click at [496, 350] on div "Search ‹ Previous 1 (current) › Next 100+ rows per page Expand" at bounding box center [703, 332] width 801 height 45
